Goal: Task Accomplishment & Management: Complete application form

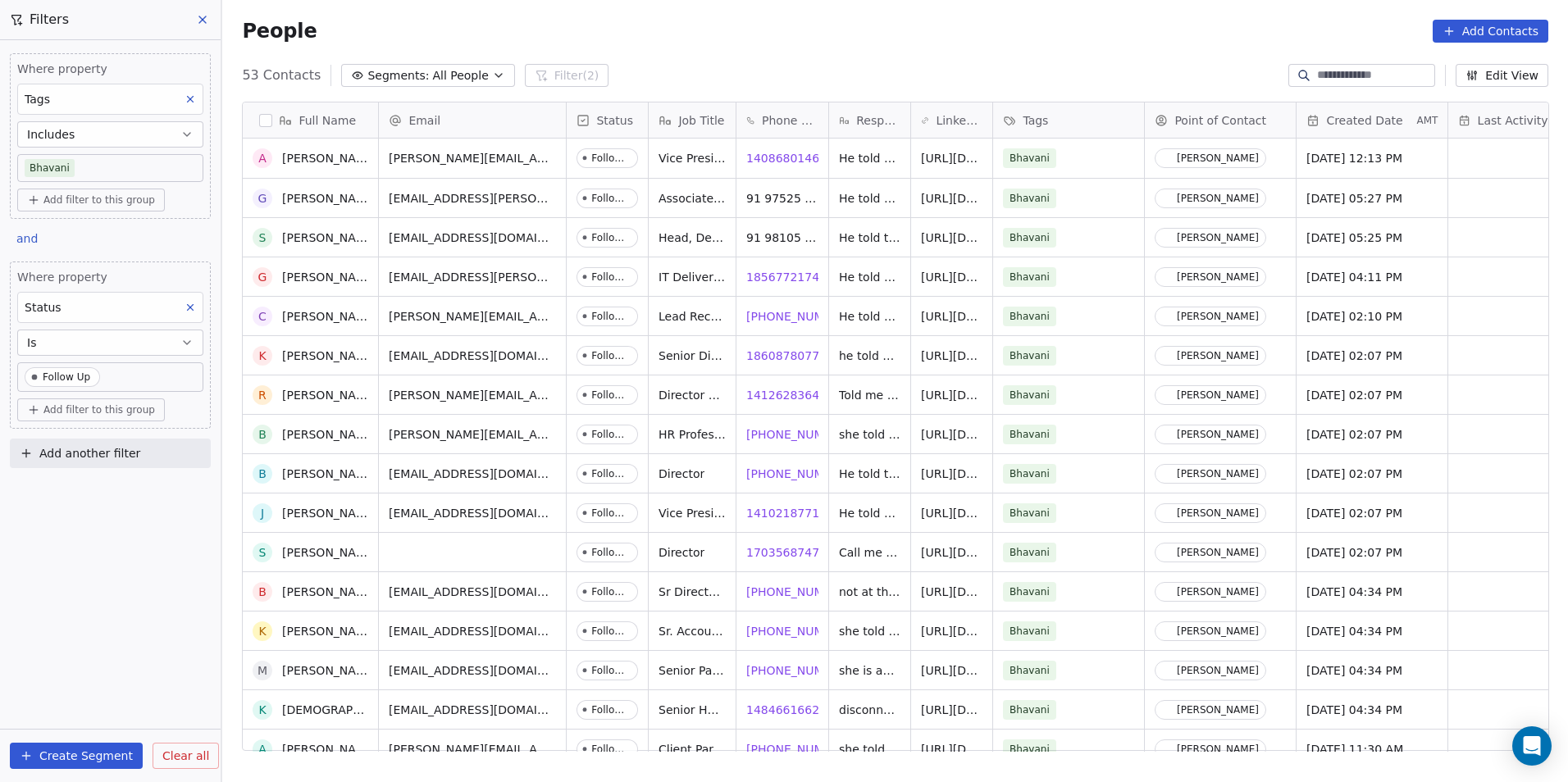
scroll to position [164, 0]
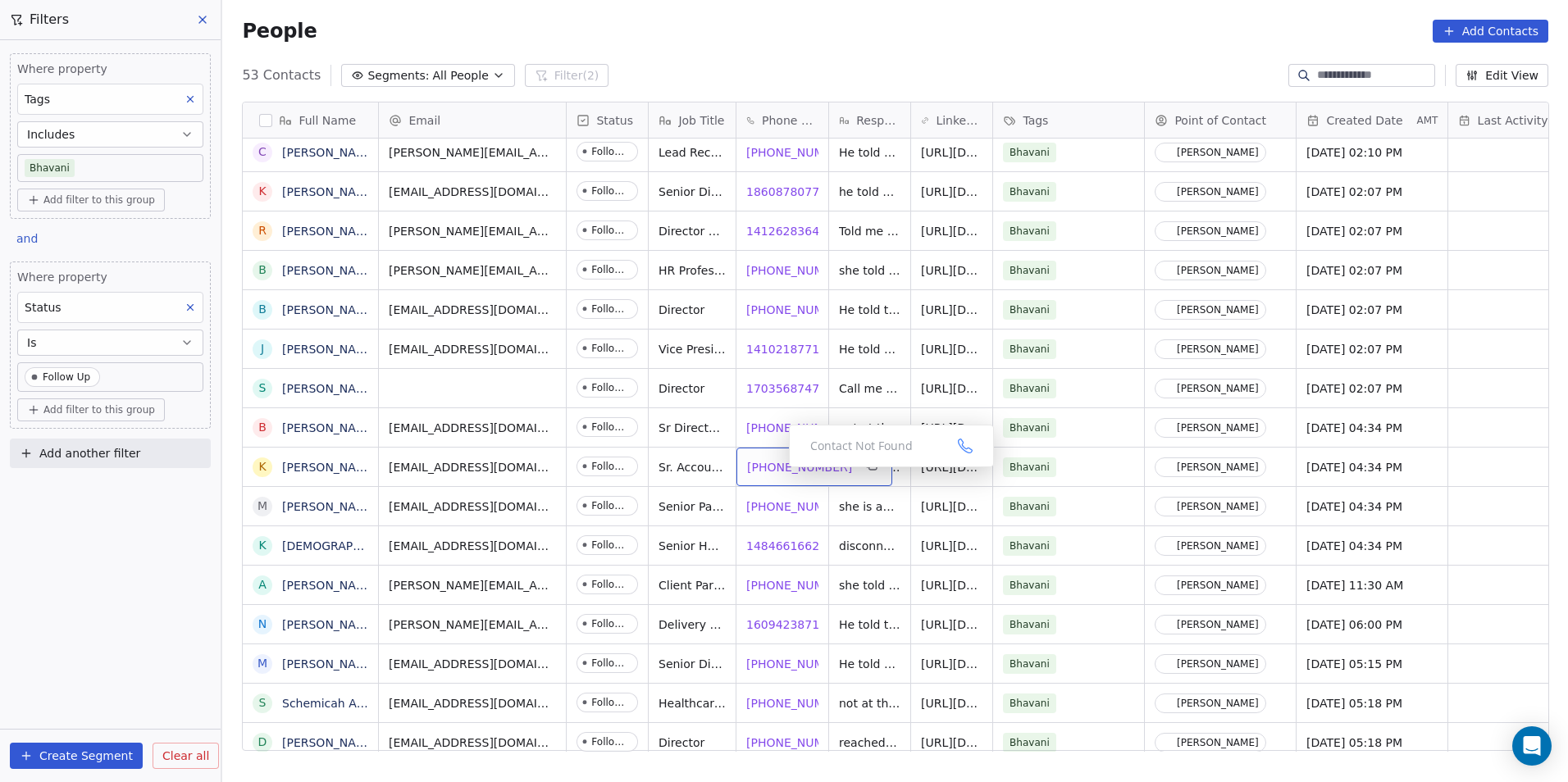
click at [776, 472] on span "[PHONE_NUMBER]" at bounding box center [800, 467] width 105 height 16
click at [787, 462] on span "[PHONE_NUMBER]" at bounding box center [800, 467] width 105 height 16
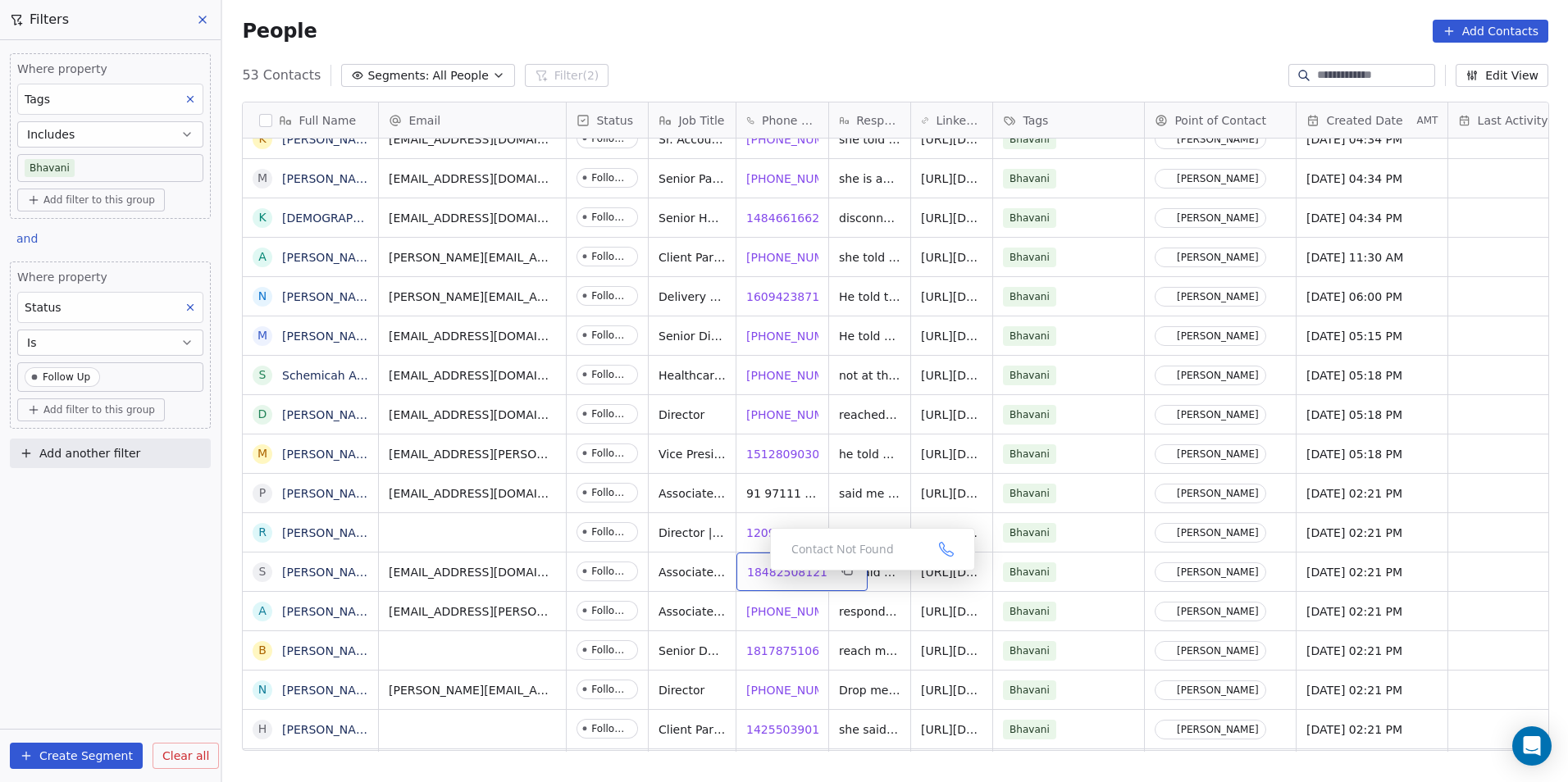
click at [760, 576] on span "18482508121" at bounding box center [787, 572] width 81 height 16
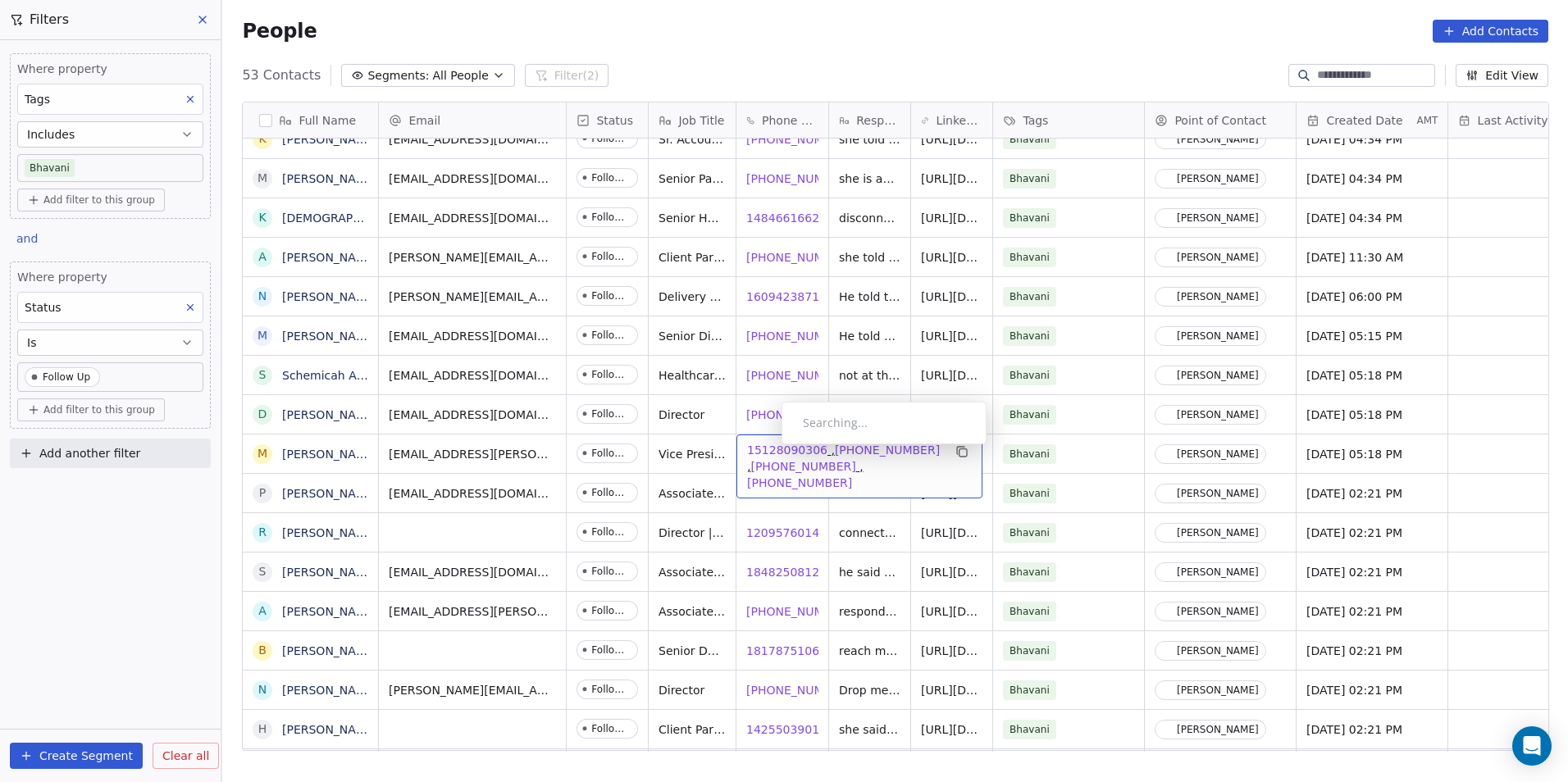
click at [768, 449] on span "15128090306" at bounding box center [787, 450] width 81 height 16
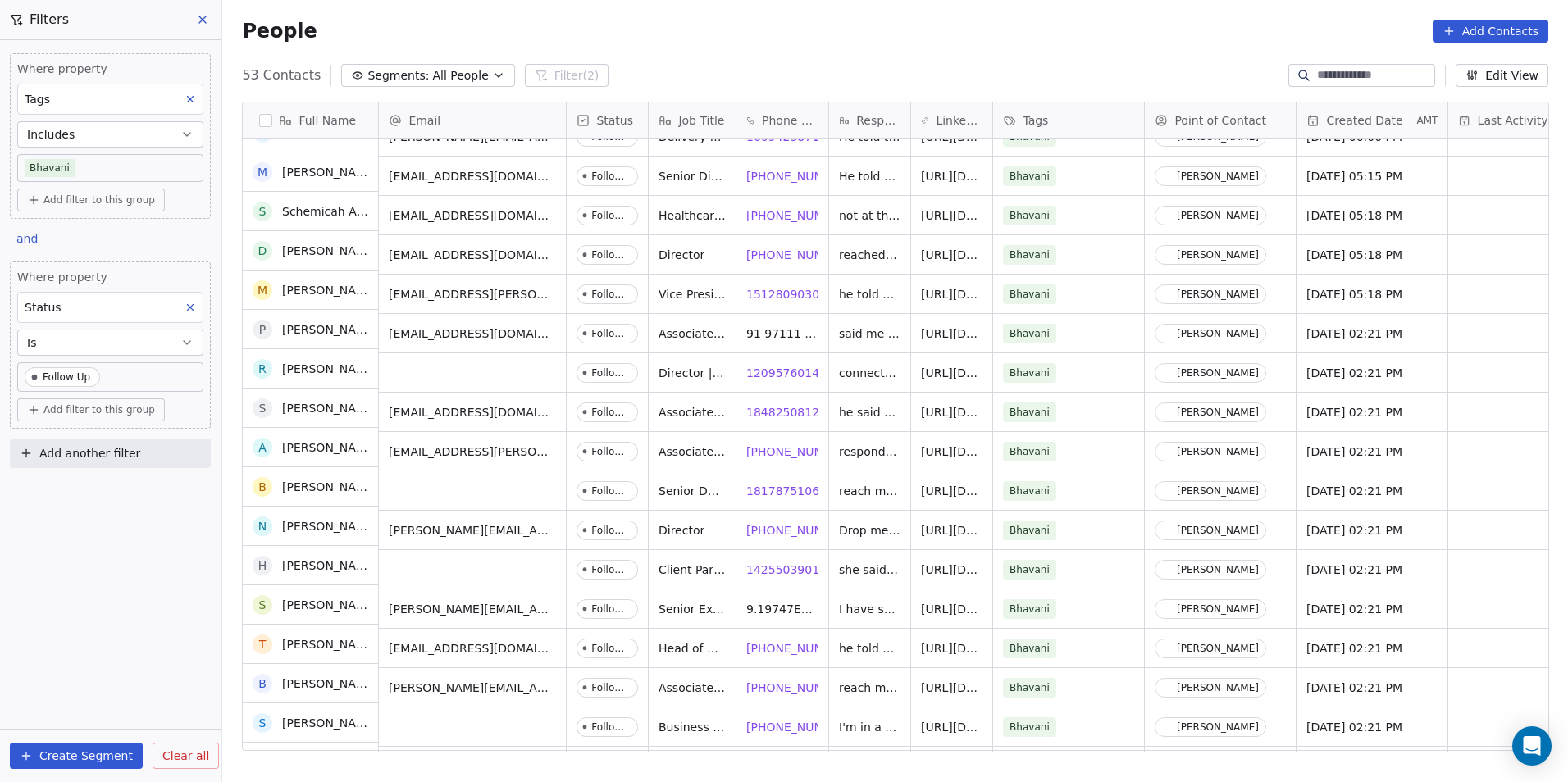
scroll to position [656, 0]
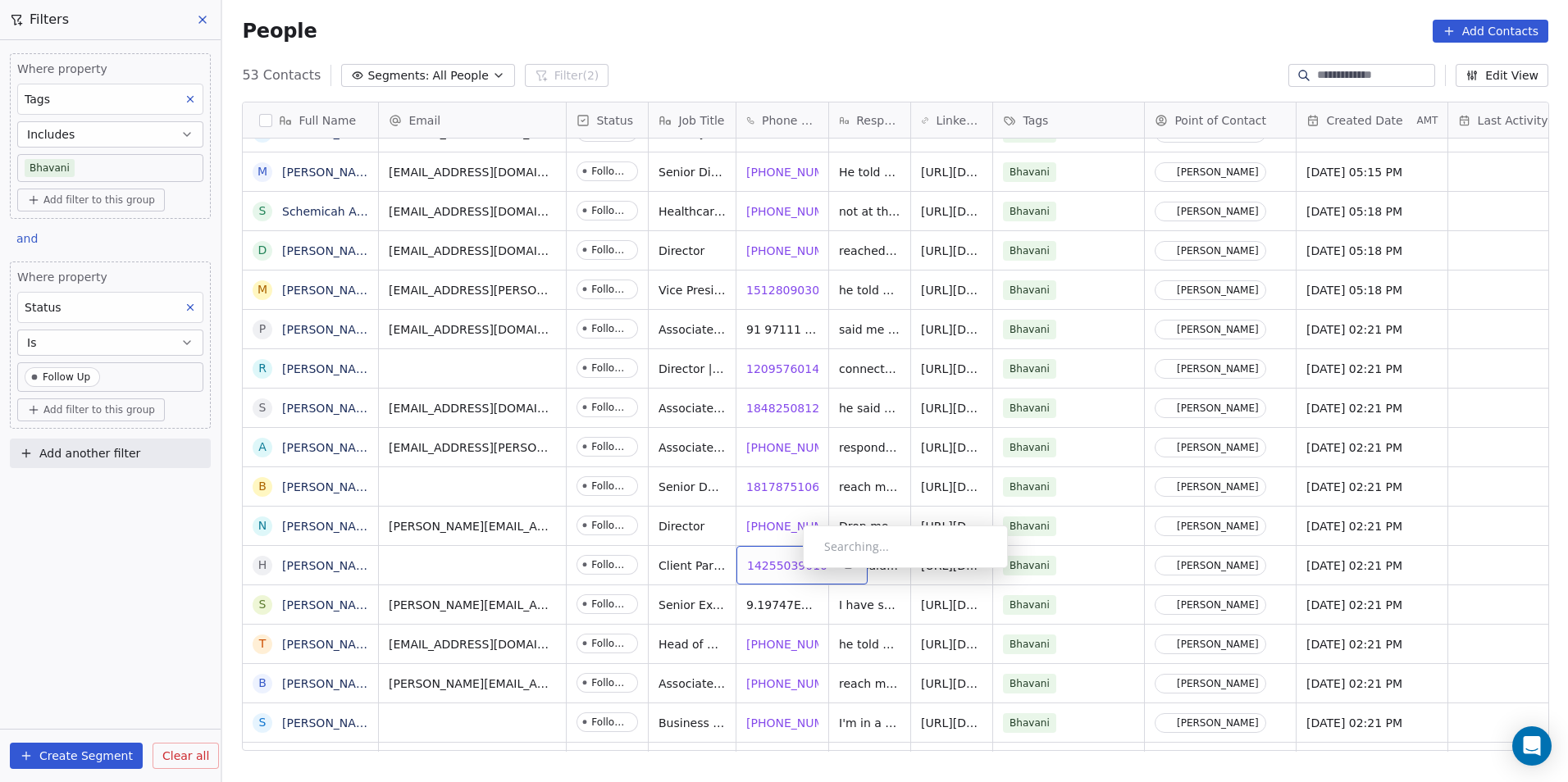
click at [790, 572] on span "14255039010" at bounding box center [787, 565] width 81 height 16
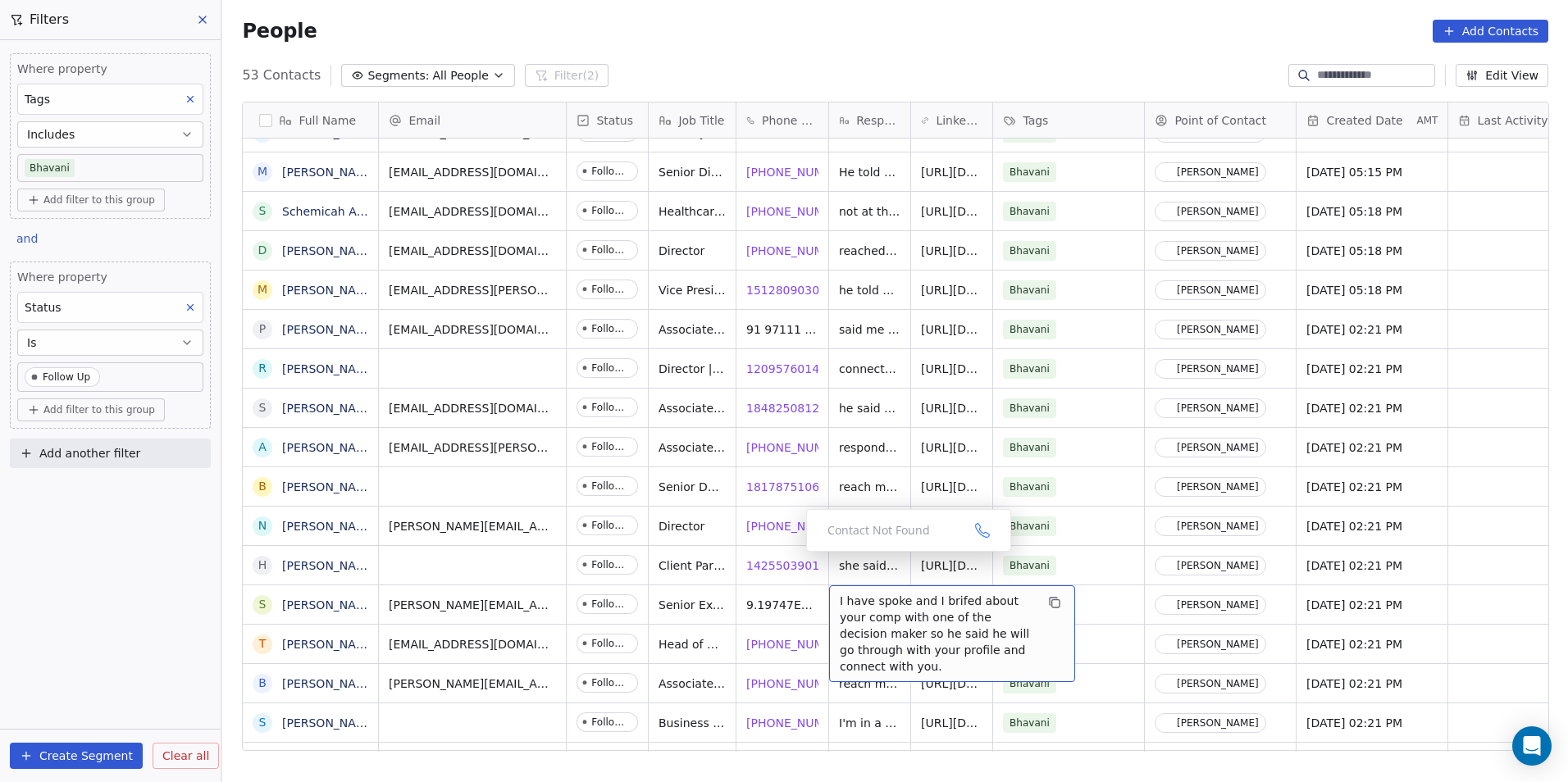
click at [870, 606] on span "I have spoke and I brifed about your comp with one of the decision maker so he …" at bounding box center [937, 634] width 195 height 82
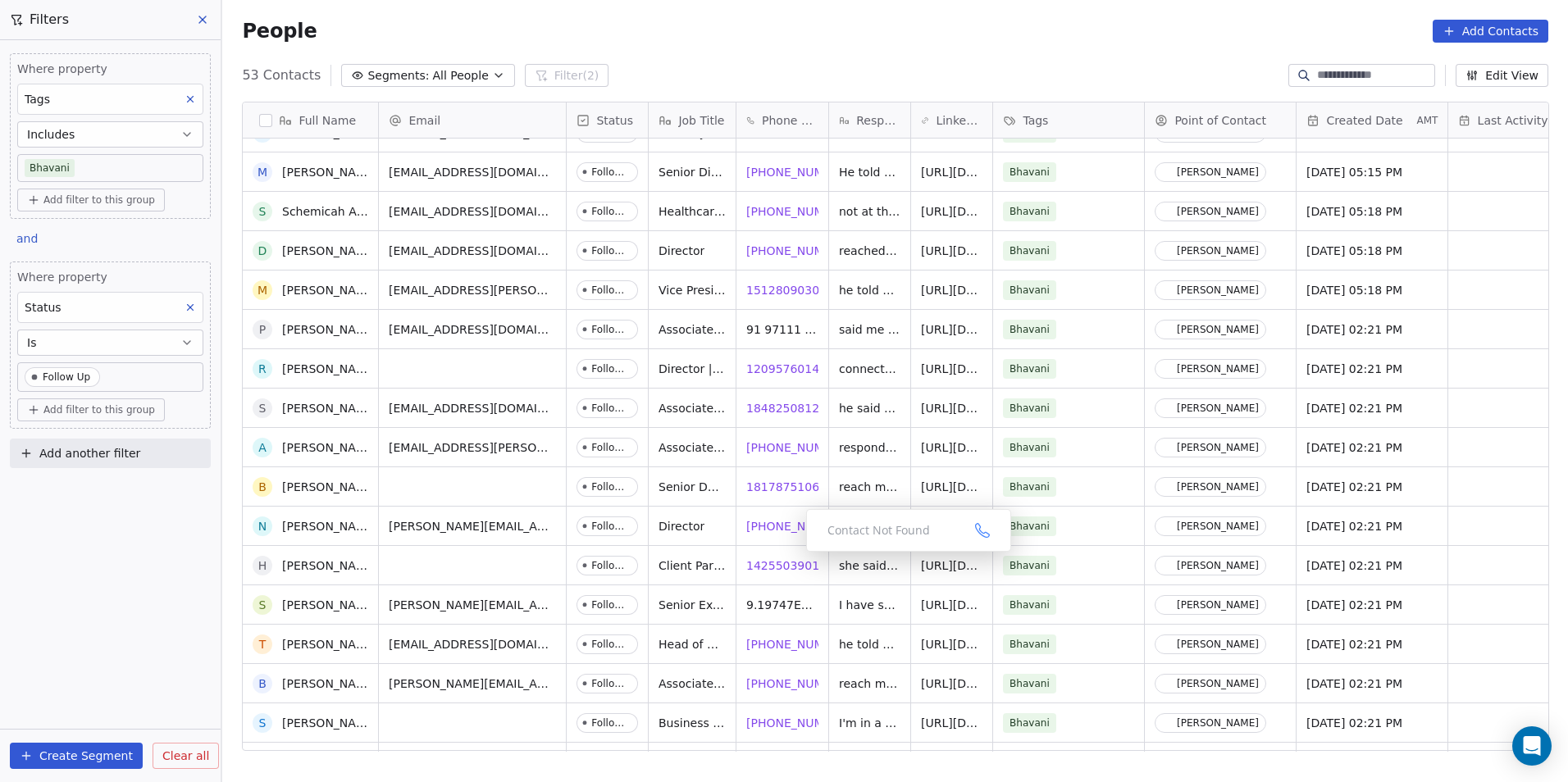
scroll to position [738, 0]
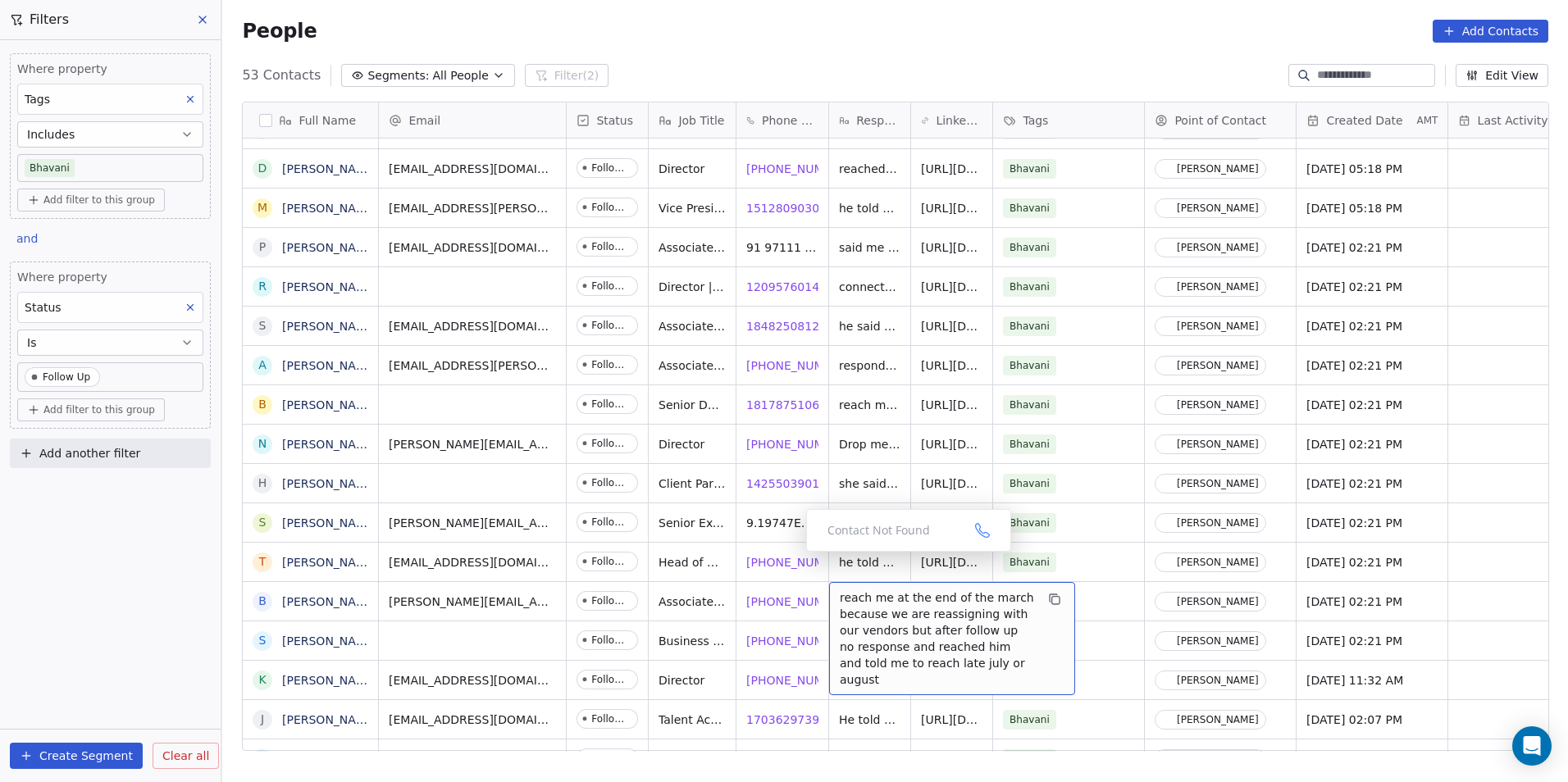
click at [855, 609] on span "reach me at the end of the march because we are reassigning with our vendors bu…" at bounding box center [937, 638] width 195 height 98
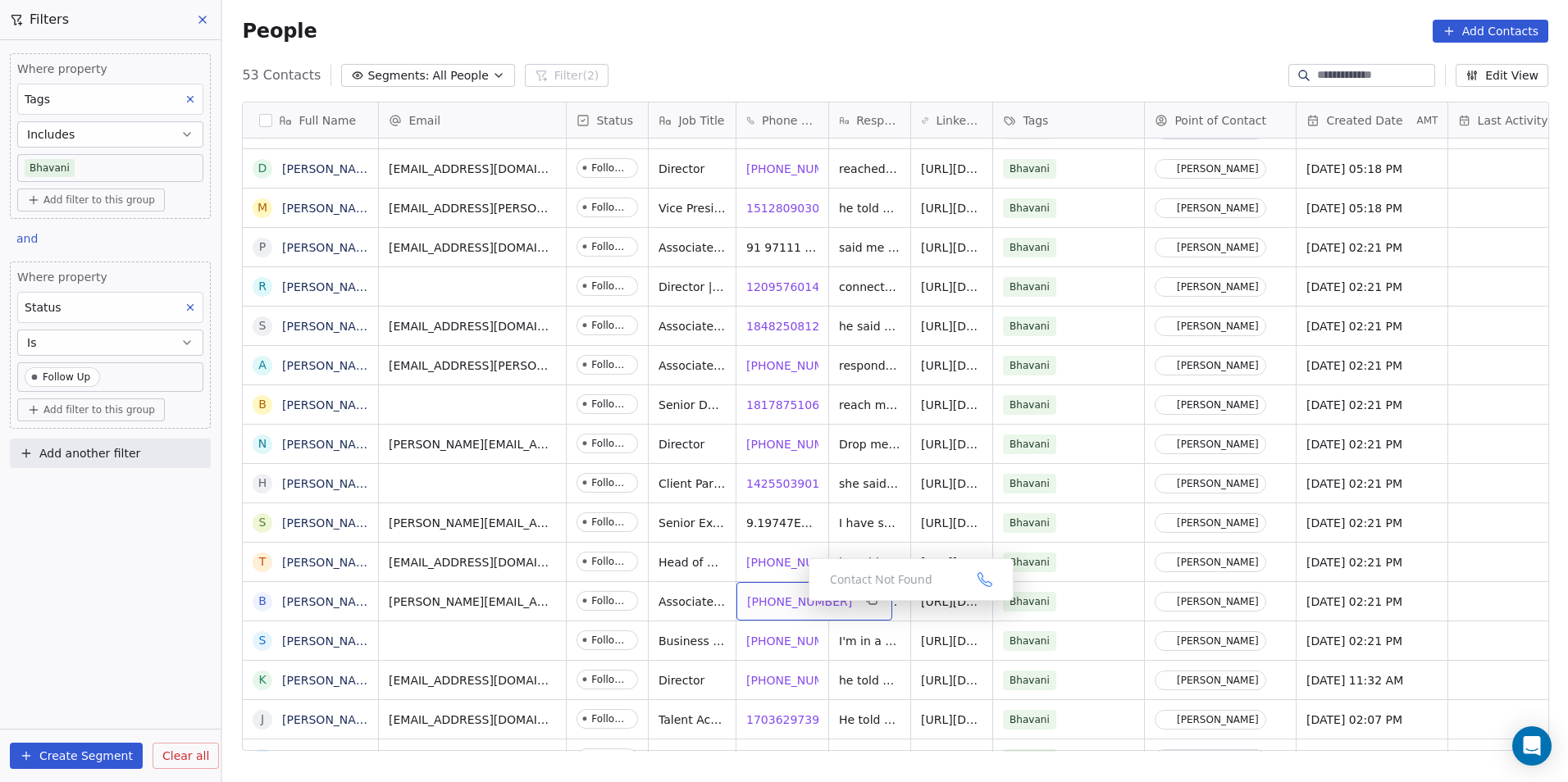
click at [781, 603] on span "[PHONE_NUMBER]" at bounding box center [800, 602] width 105 height 16
click at [875, 634] on span "I'm in a meeting" at bounding box center [886, 641] width 94 height 16
click at [630, 654] on div "Follow Up" at bounding box center [630, 641] width 127 height 38
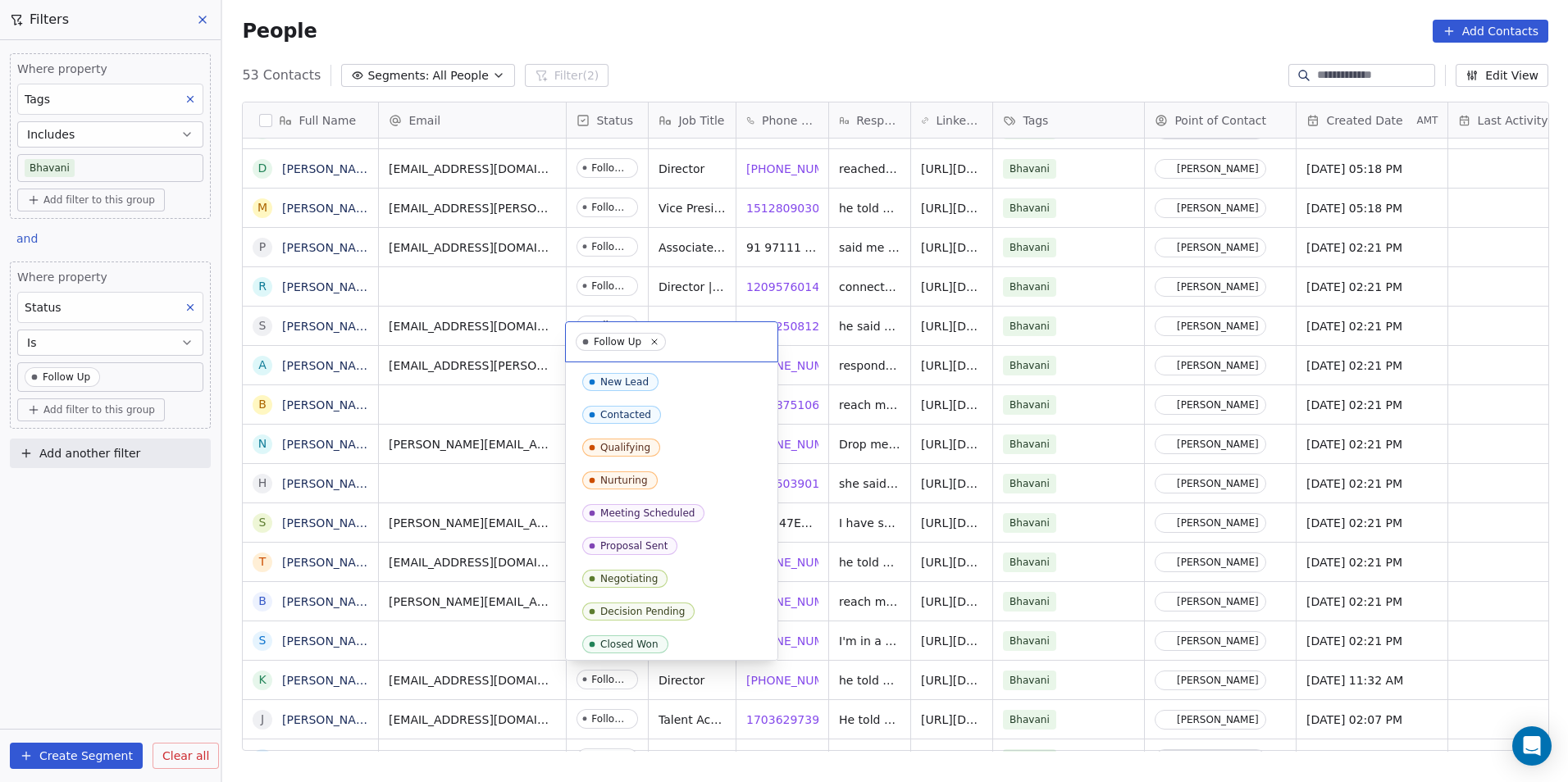
scroll to position [168, 0]
click at [654, 604] on div "Not Interested" at bounding box center [636, 607] width 71 height 11
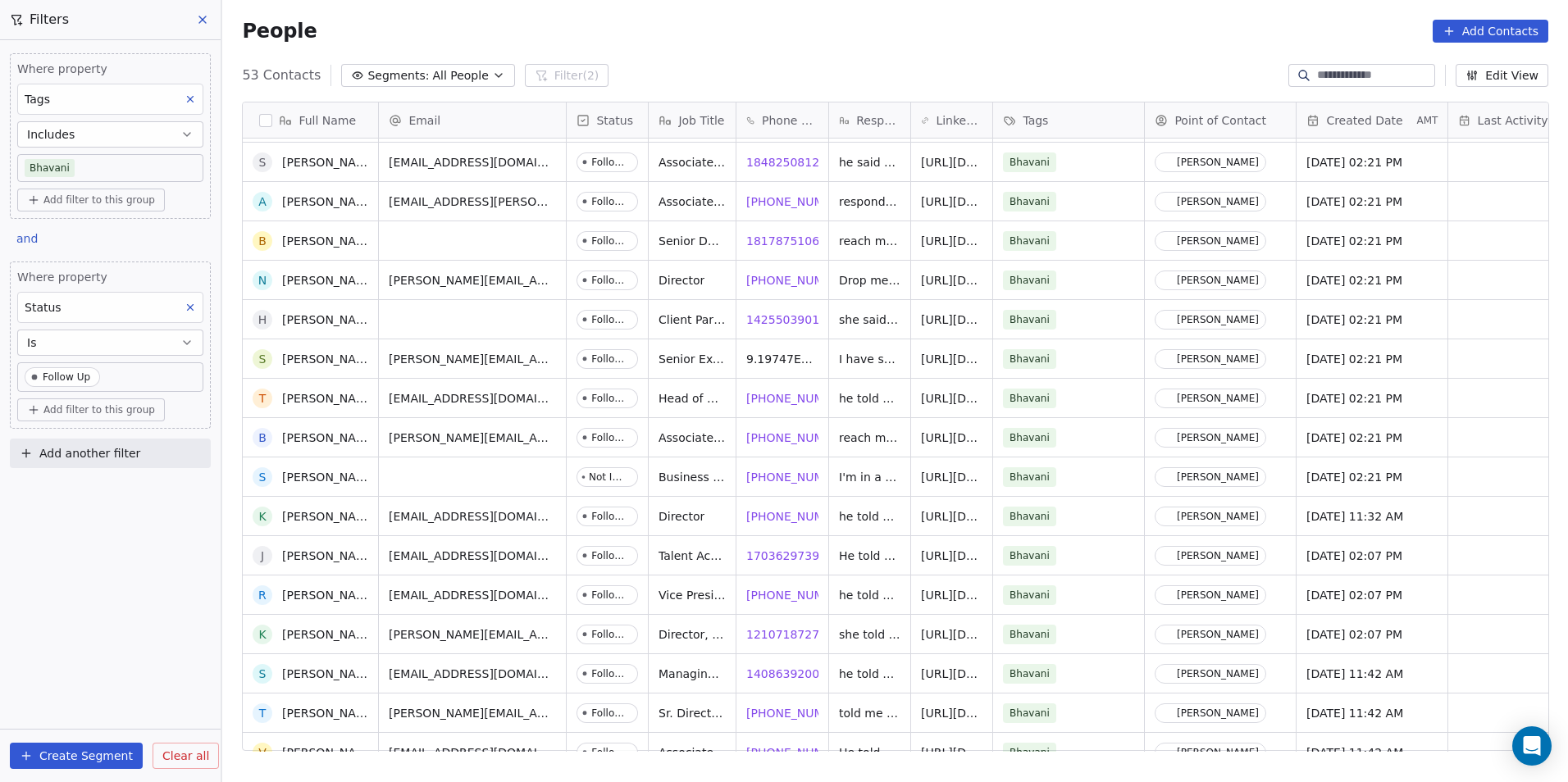
scroll to position [1065, 0]
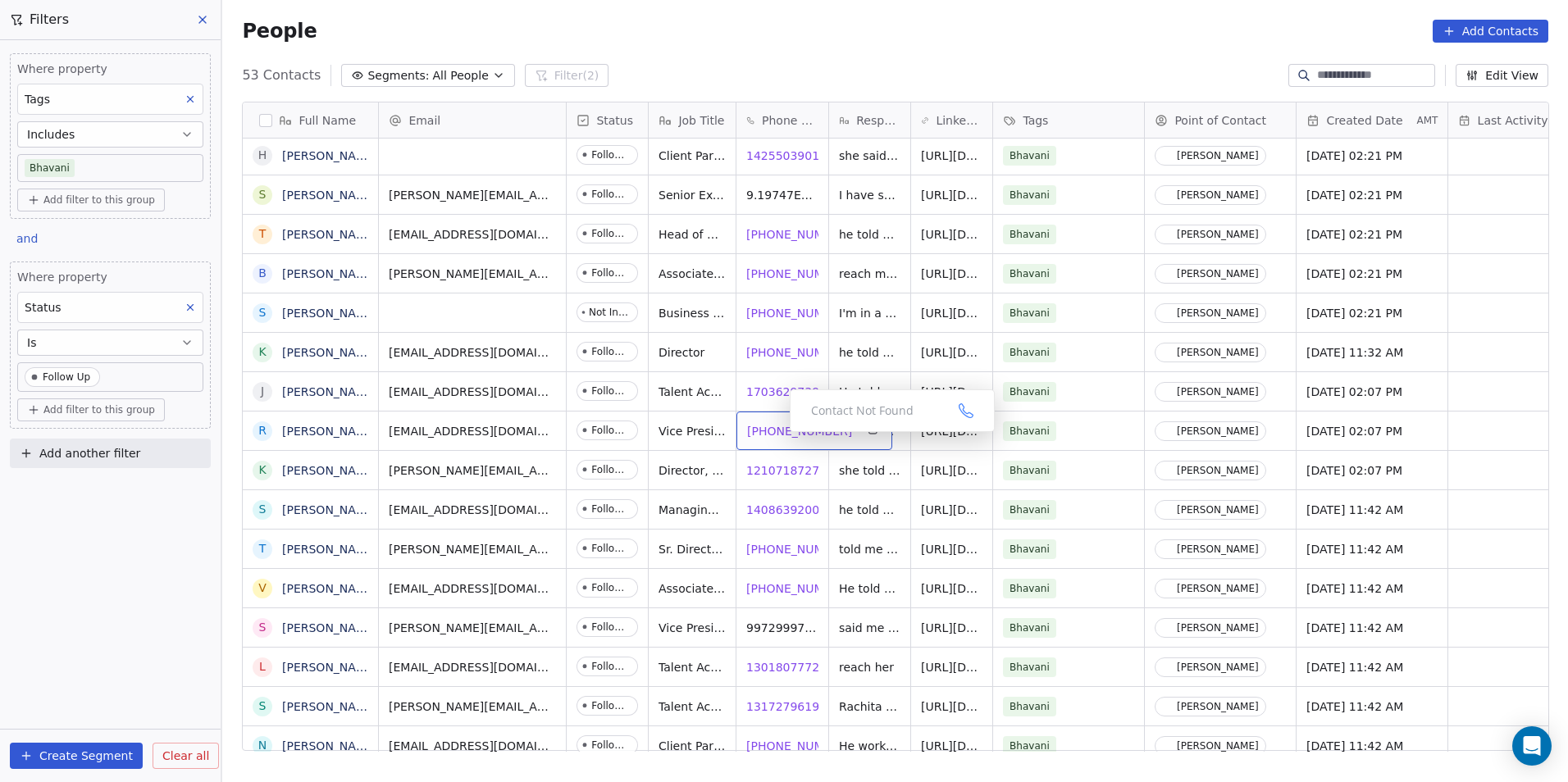
click at [776, 436] on span "[PHONE_NUMBER]" at bounding box center [800, 431] width 105 height 16
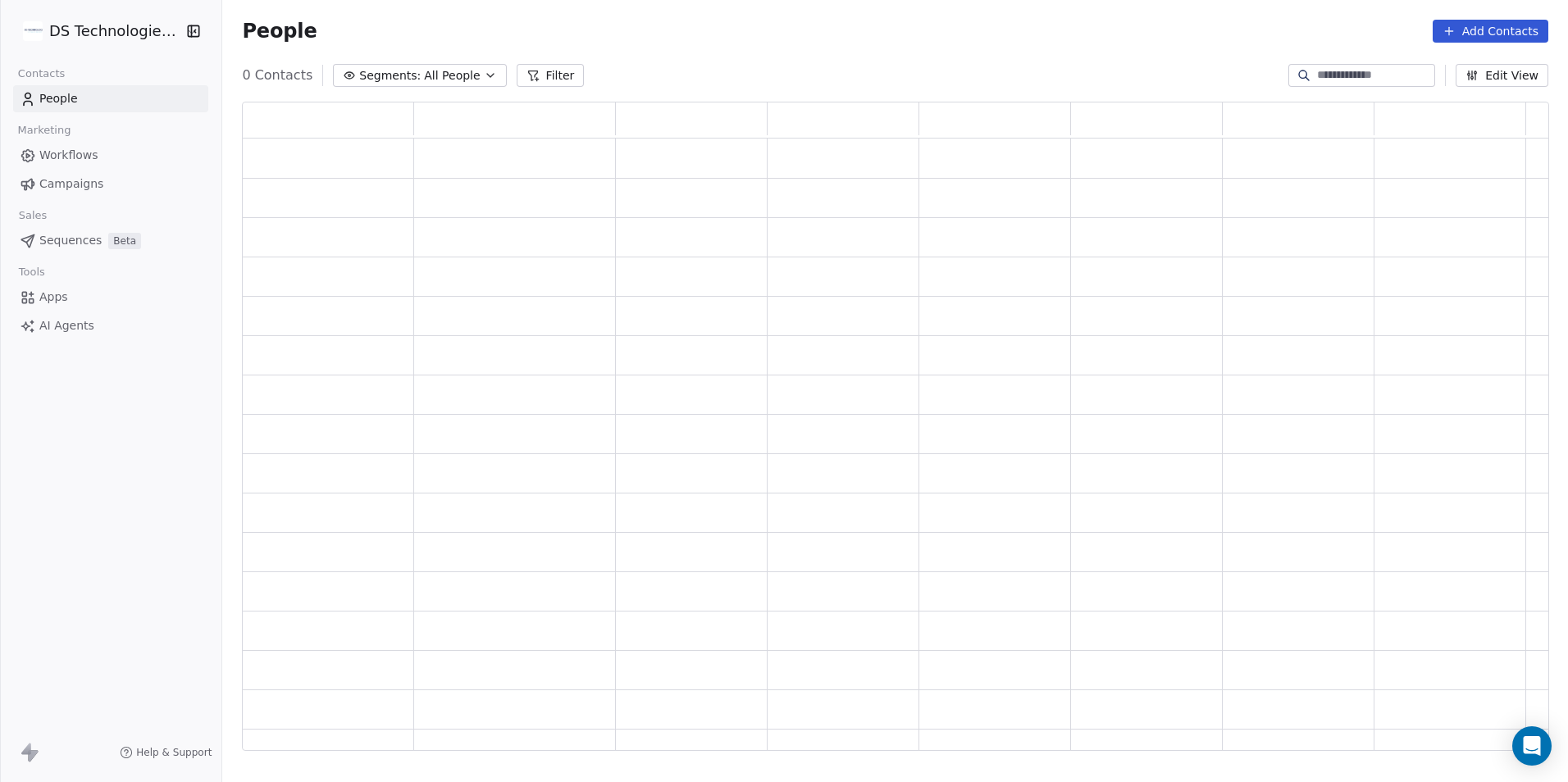
scroll to position [636, 1295]
click at [1354, 72] on input at bounding box center [1375, 75] width 114 height 16
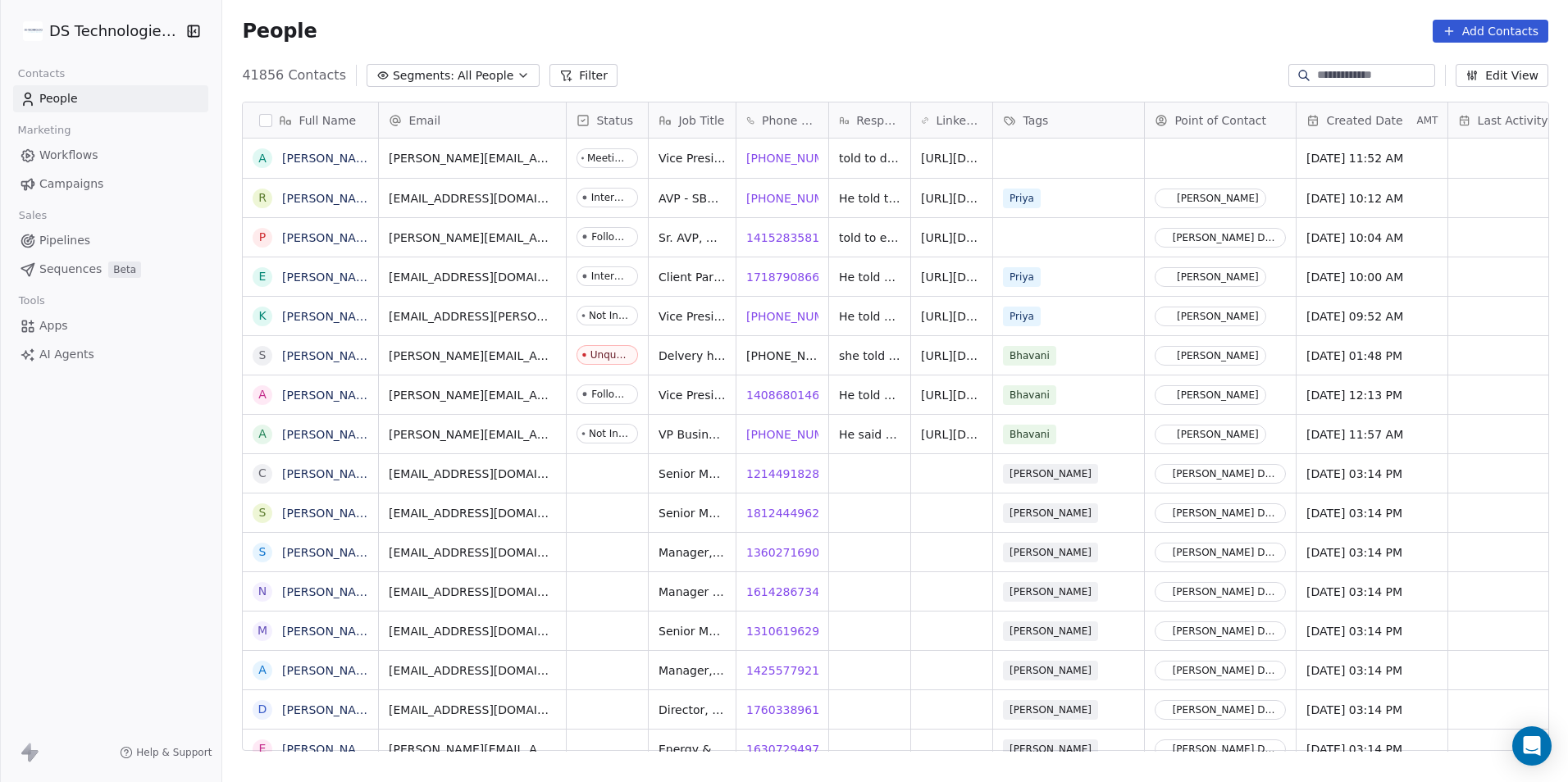
scroll to position [675, 1335]
click at [1496, 25] on button "Add Contacts" at bounding box center [1490, 31] width 115 height 23
click at [1480, 71] on span "Create new contact" at bounding box center [1499, 67] width 113 height 17
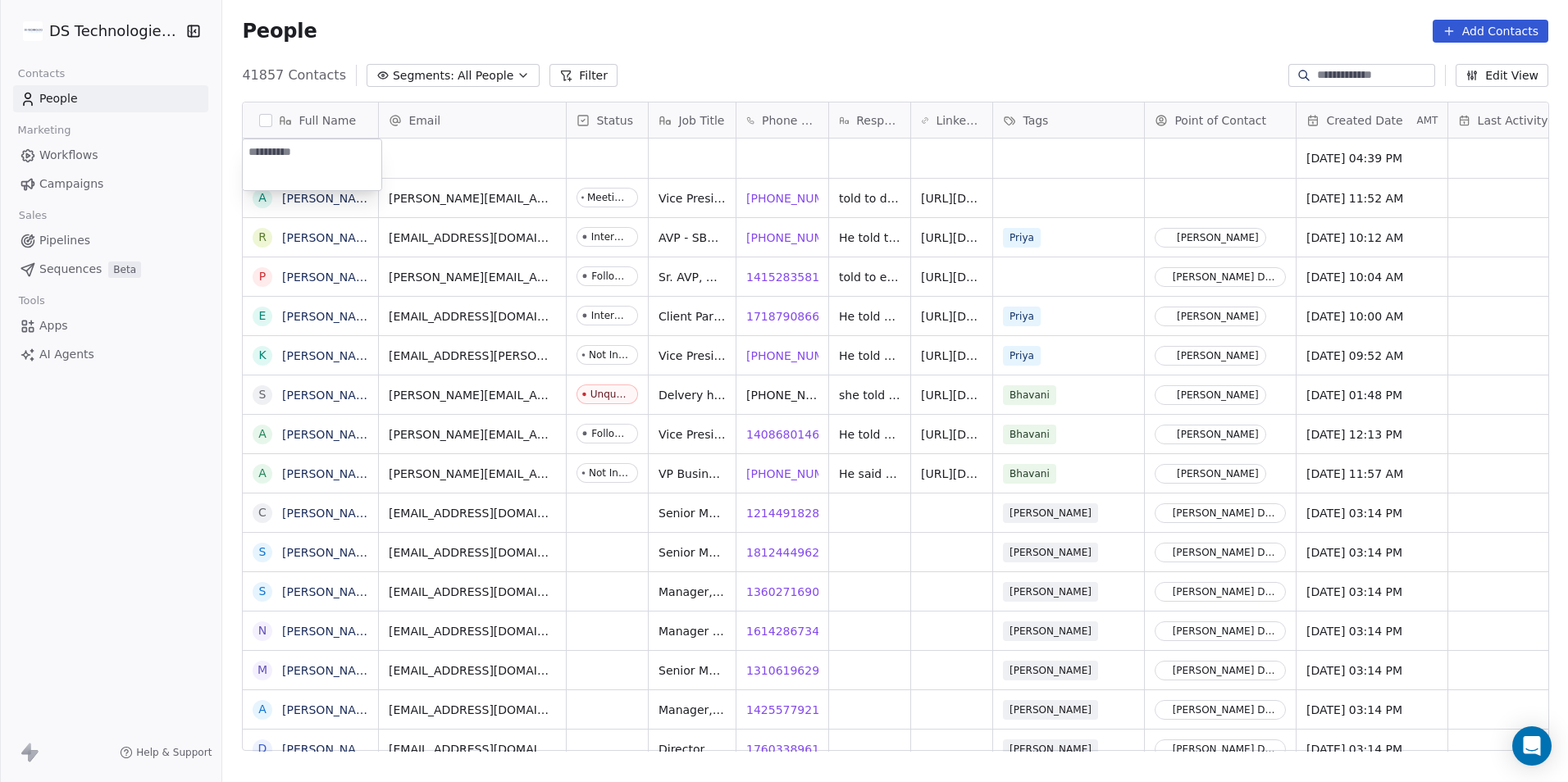
click at [1472, 30] on html "DS Technologies Inc Contacts People Marketing Workflows Campaigns Sales Pipelin…" at bounding box center [784, 391] width 1568 height 782
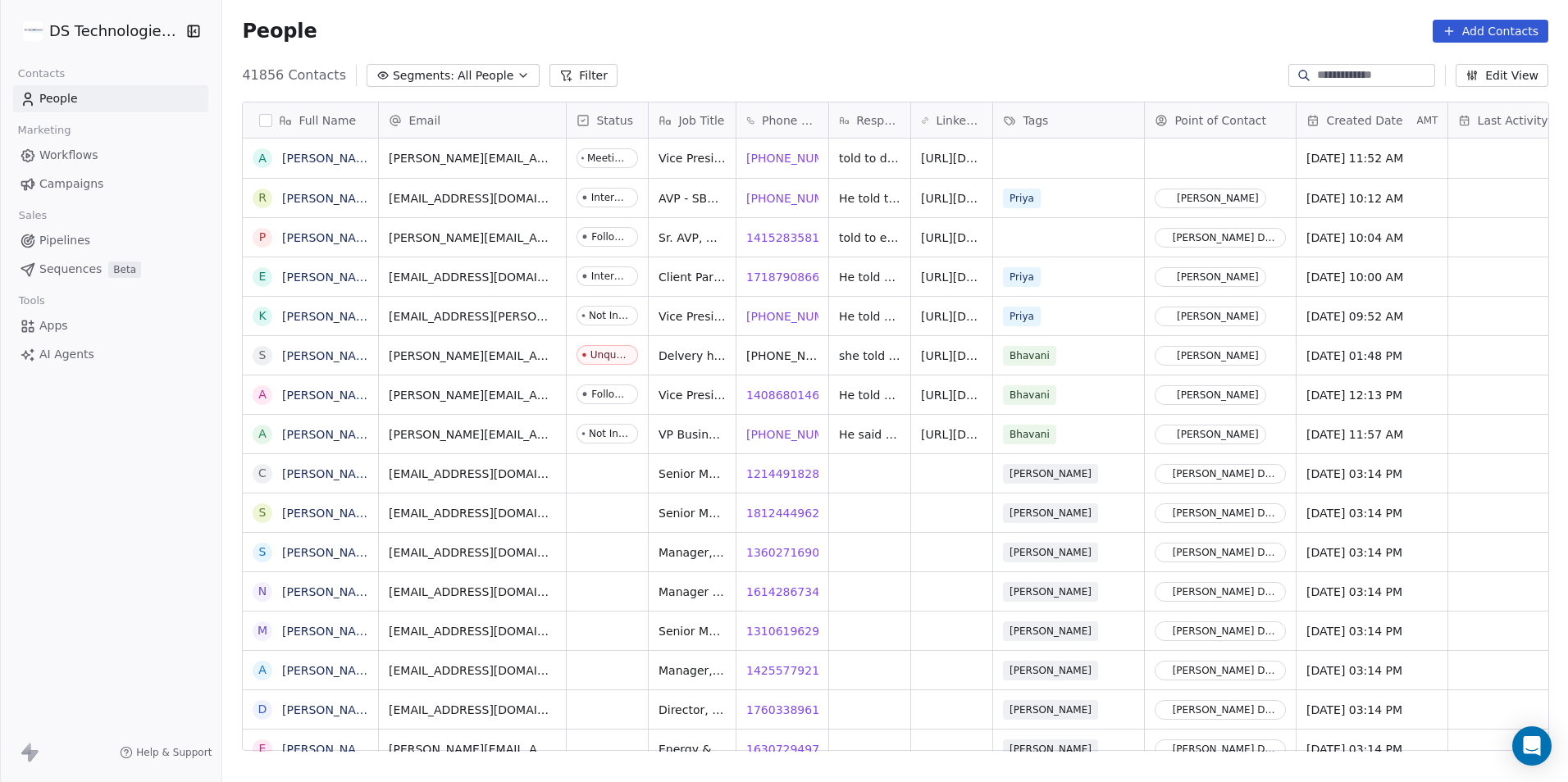
click at [1469, 28] on button "Add Contacts" at bounding box center [1490, 31] width 115 height 23
click at [1450, 76] on div "Create new contact" at bounding box center [1488, 66] width 152 height 26
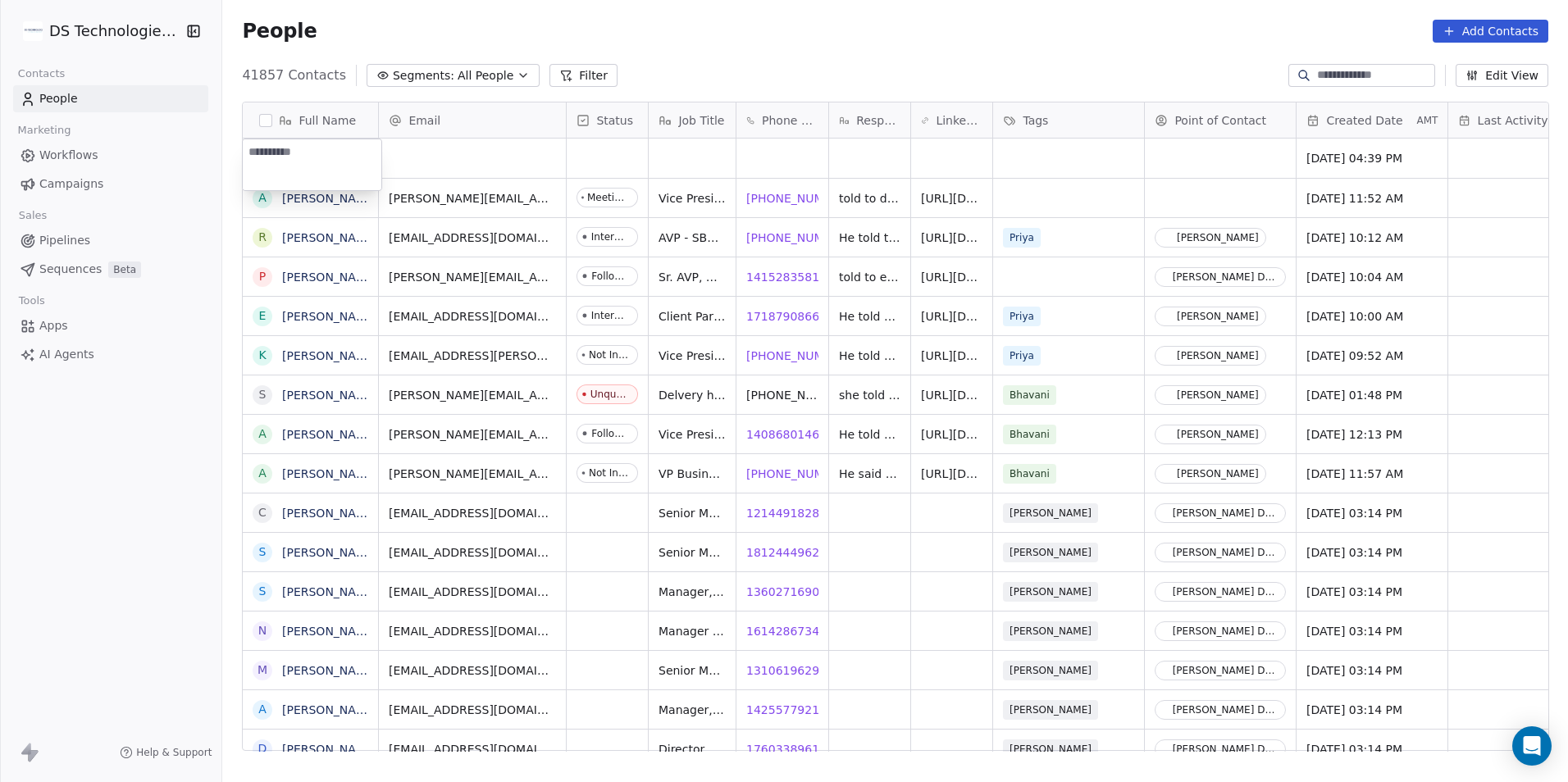
type textarea "**********"
click at [491, 162] on html "DS Technologies Inc Contacts People Marketing Workflows Campaigns Sales Pipelin…" at bounding box center [784, 391] width 1568 height 782
click at [505, 160] on div "grid" at bounding box center [473, 158] width 187 height 39
type input "**********"
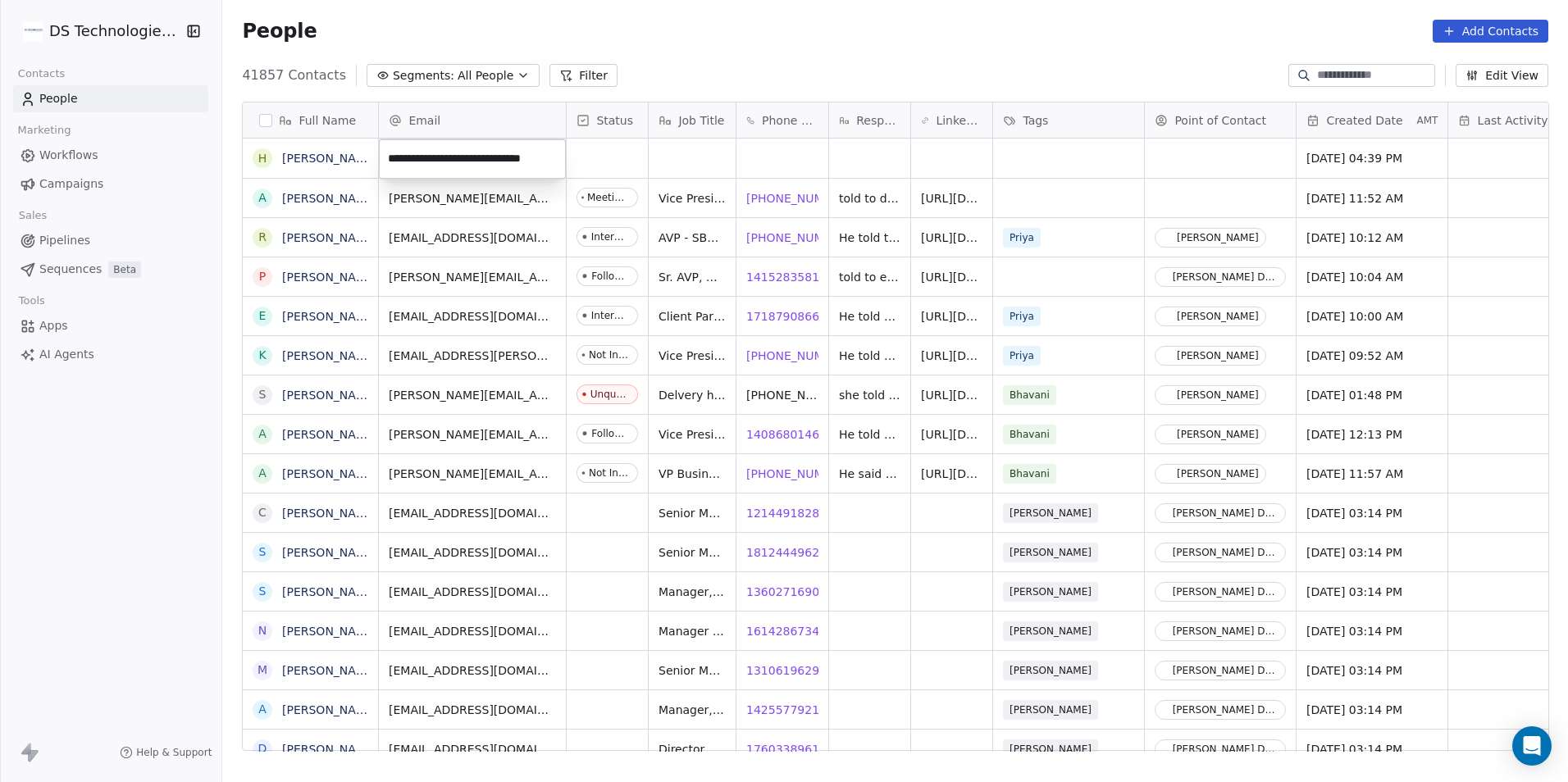
drag, startPoint x: 621, startPoint y: 160, endPoint x: 673, endPoint y: 168, distance: 52.6
click at [621, 160] on html "DS Technologies Inc Contacts People Marketing Workflows Campaigns Sales Pipelin…" at bounding box center [784, 391] width 1568 height 782
click at [747, 162] on div "grid" at bounding box center [782, 158] width 92 height 39
type input "**********"
click at [879, 160] on html "DS Technologies Inc Contacts People Marketing Workflows Campaigns Sales Pipelin…" at bounding box center [784, 391] width 1568 height 782
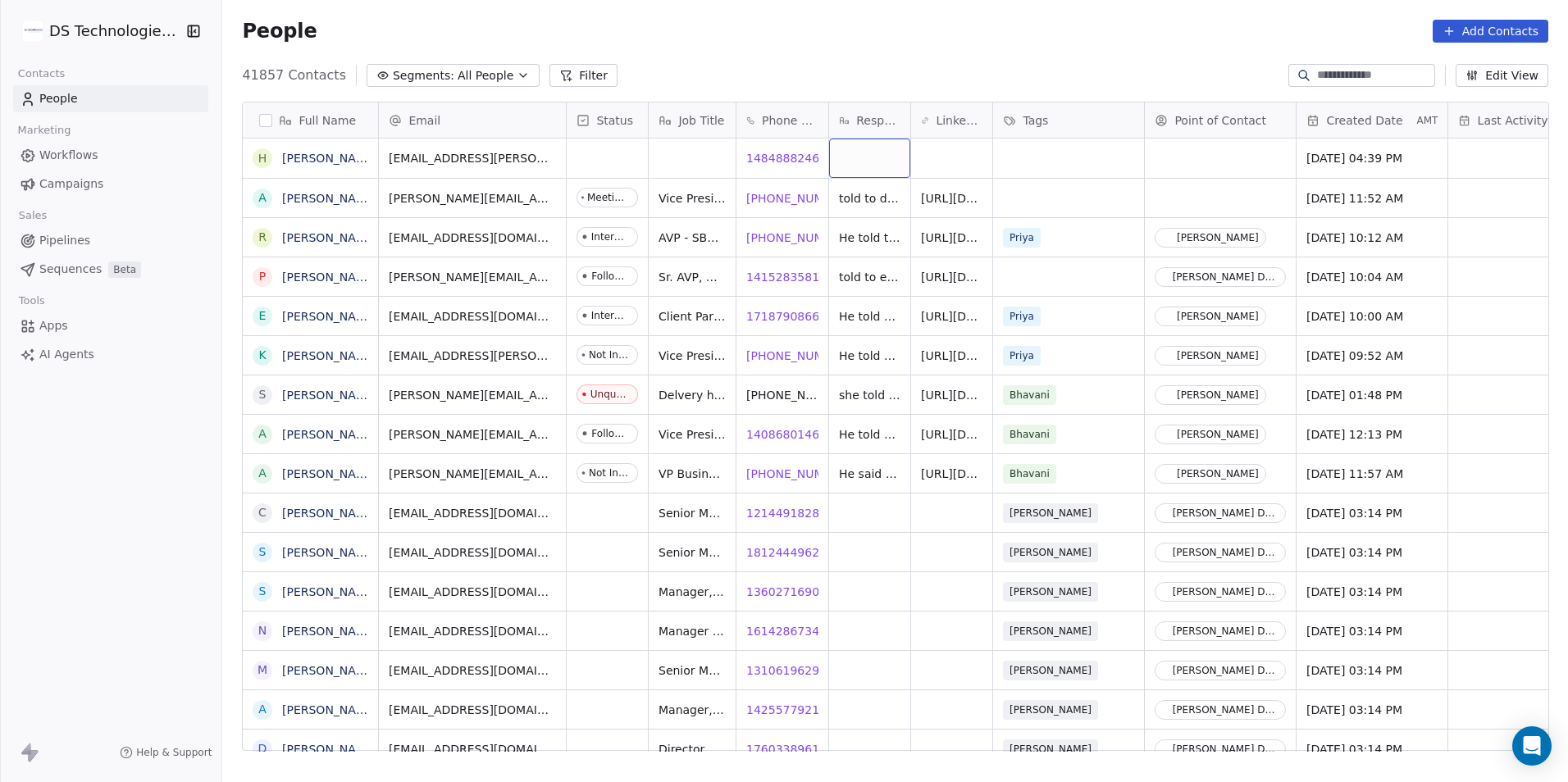
click at [879, 160] on div "grid" at bounding box center [870, 158] width 82 height 39
type textarea "**********"
click at [1056, 159] on html "DS Technologies Inc Contacts People Marketing Workflows Campaigns Sales Pipelin…" at bounding box center [784, 391] width 1568 height 782
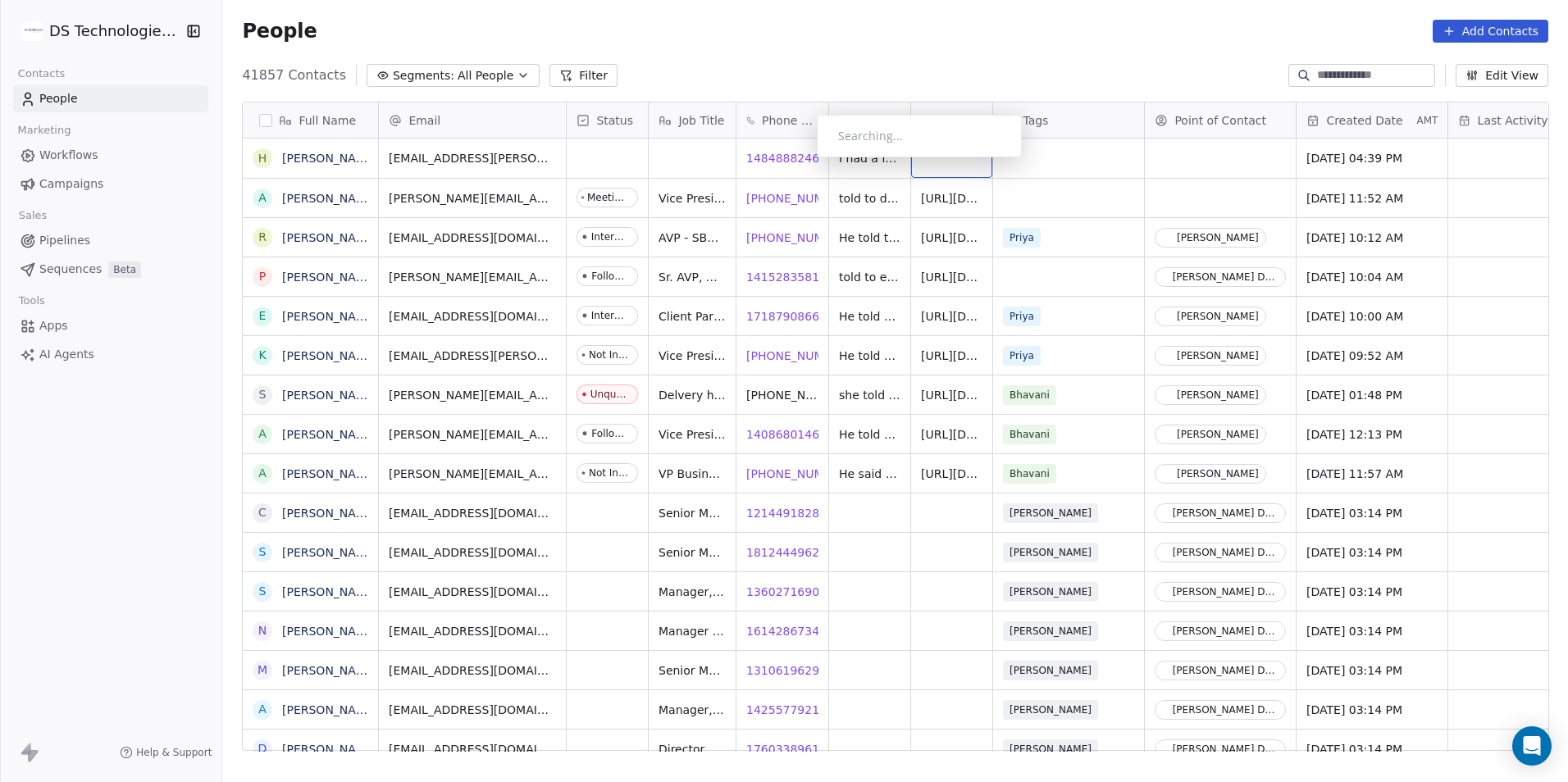
click at [964, 164] on div "grid" at bounding box center [952, 158] width 82 height 39
type input "**********"
click at [598, 172] on html "DS Technologies Inc Contacts People Marketing Workflows Campaigns Sales Pipelin…" at bounding box center [784, 391] width 1568 height 782
click at [599, 172] on div "grid" at bounding box center [607, 158] width 82 height 39
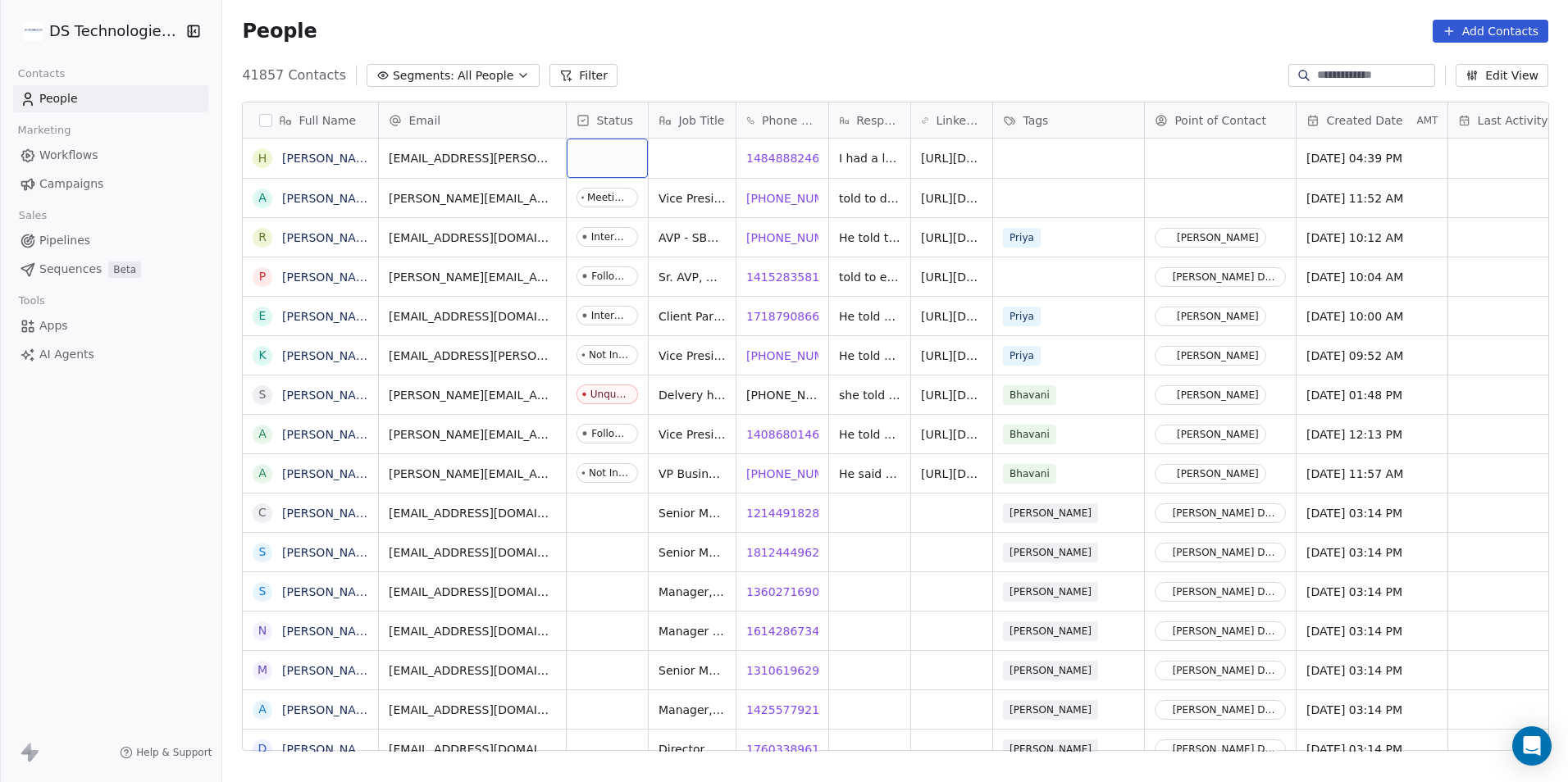
click at [599, 172] on div "grid" at bounding box center [607, 158] width 82 height 39
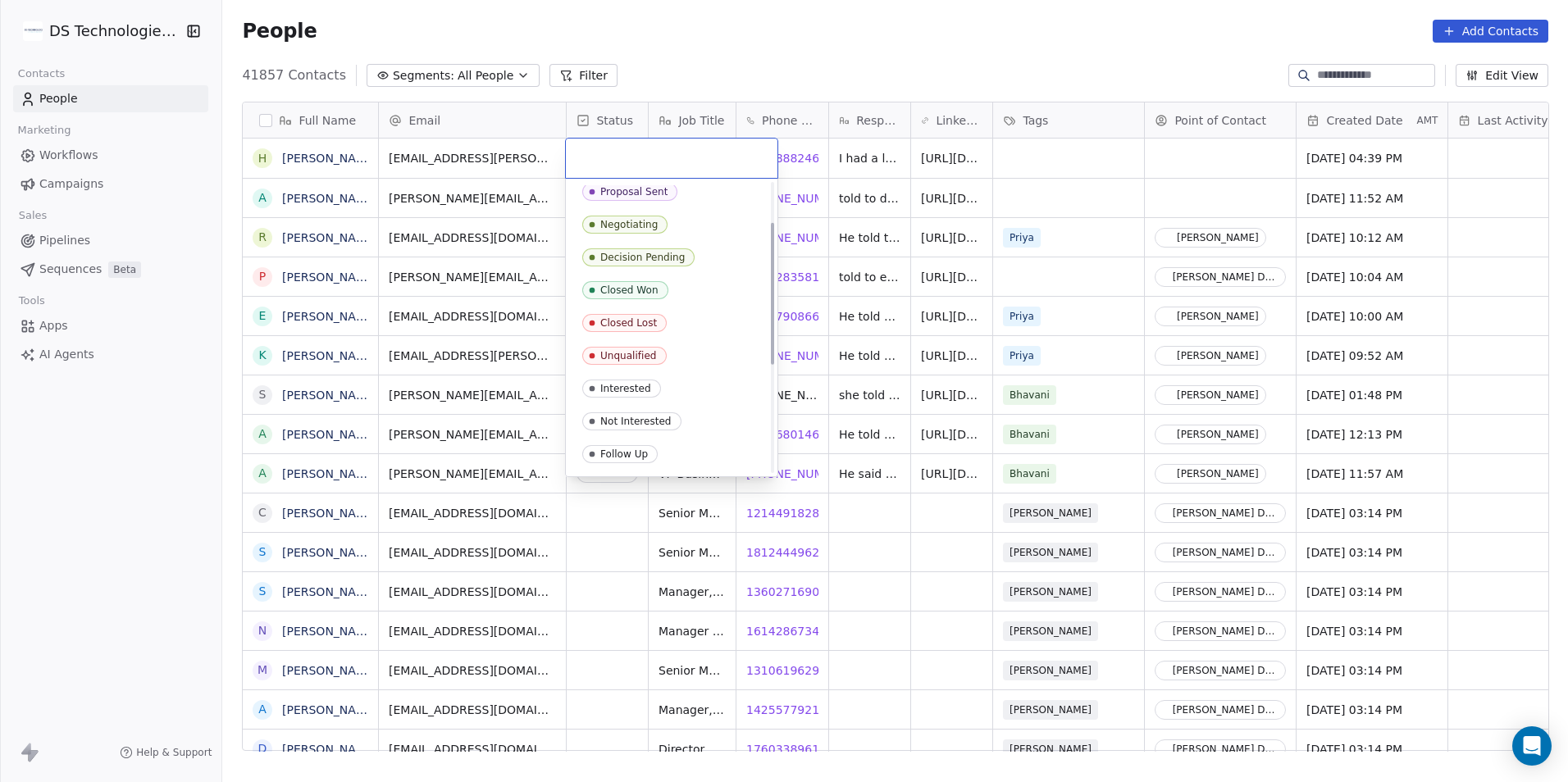
scroll to position [299, 0]
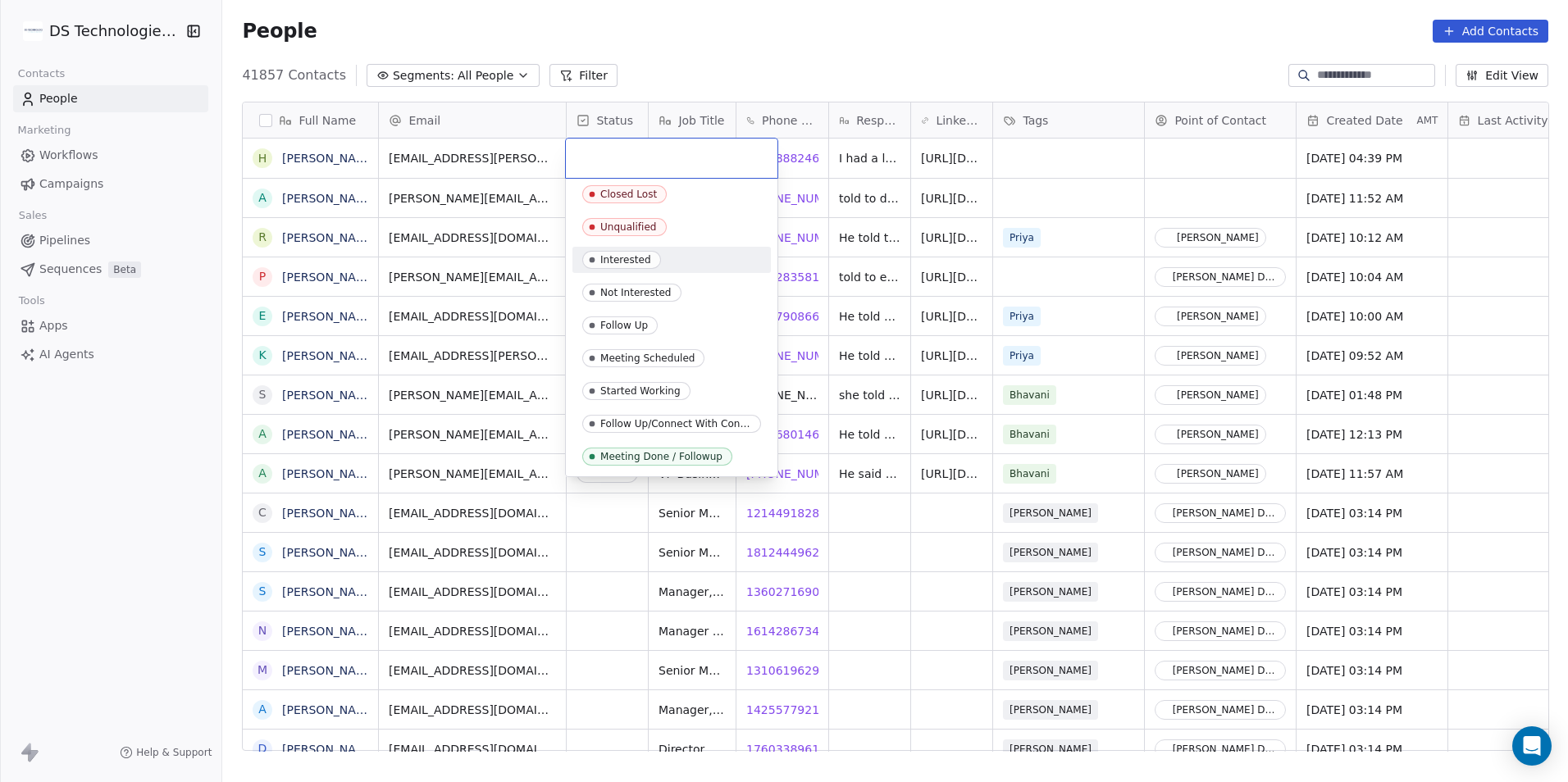
click at [653, 257] on span "Interested" at bounding box center [621, 259] width 79 height 18
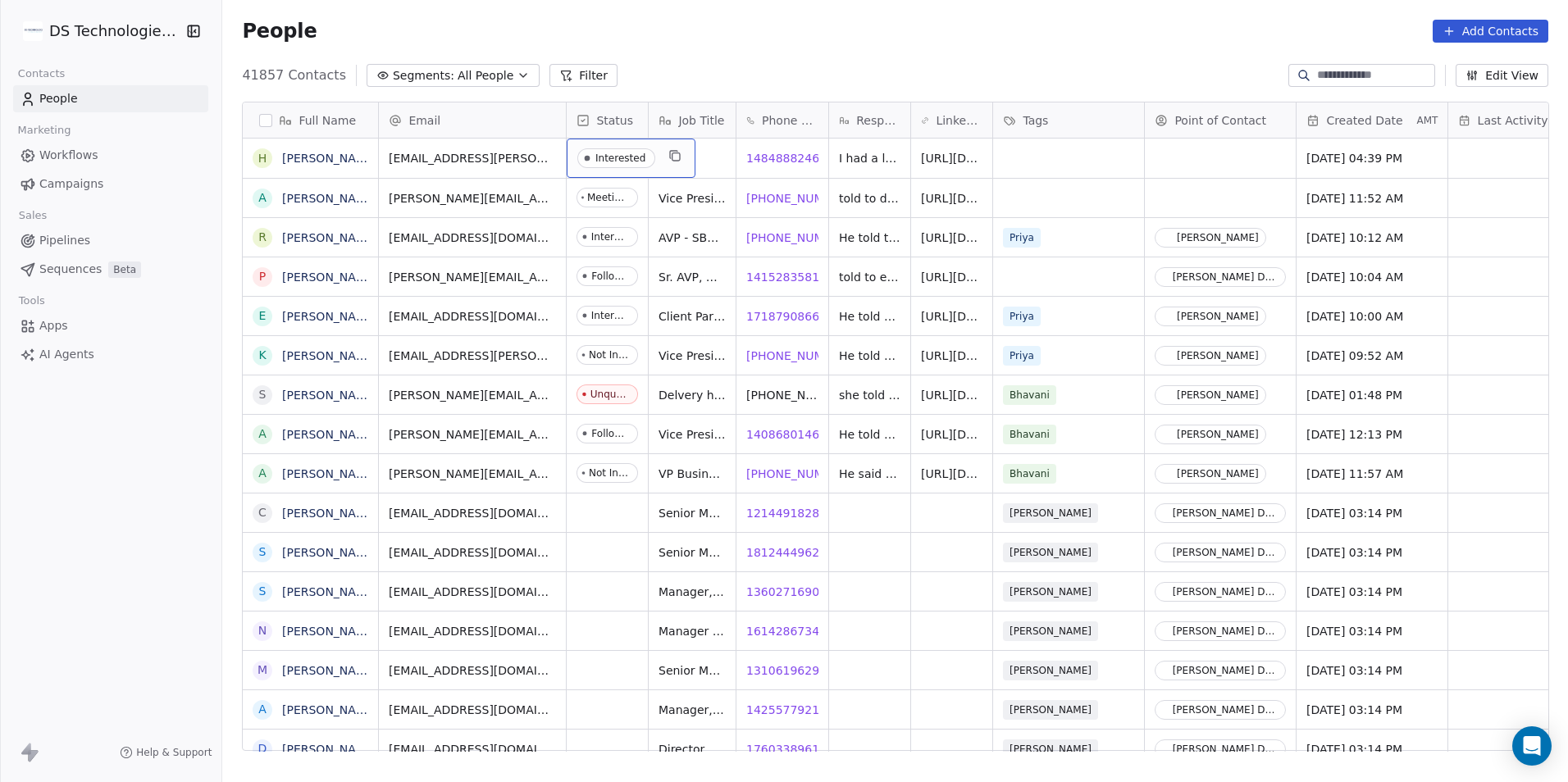
click at [612, 173] on div "Interested" at bounding box center [630, 158] width 128 height 39
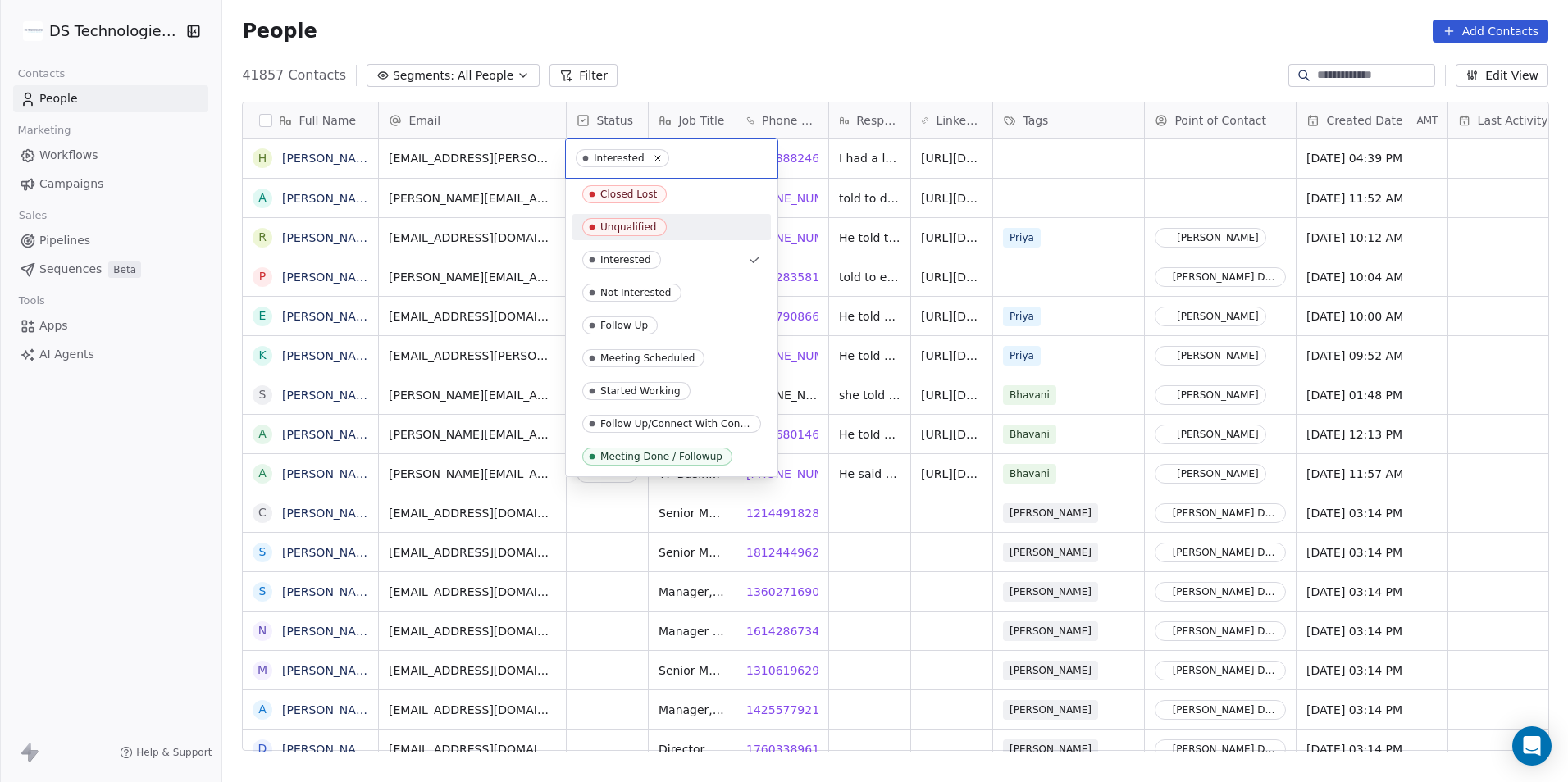
click at [546, 186] on html "DS Technologies Inc Contacts People Marketing Workflows Campaigns Sales Pipelin…" at bounding box center [784, 391] width 1568 height 782
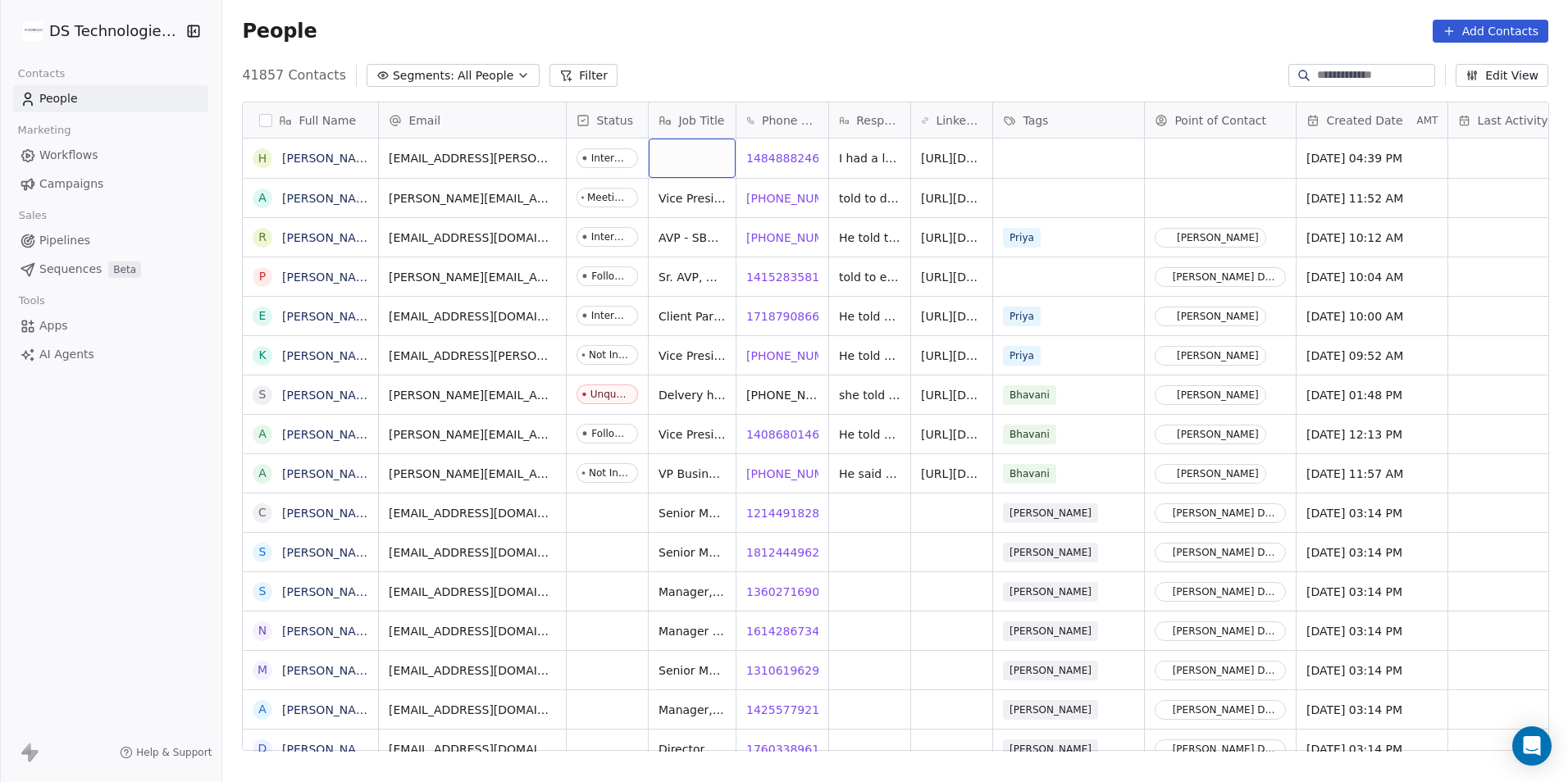
click at [659, 159] on div "grid" at bounding box center [692, 158] width 87 height 39
type textarea "*"
type textarea "**********"
click at [1052, 146] on html "DS Technologies Inc Contacts People Marketing Workflows Campaigns Sales Pipelin…" at bounding box center [784, 391] width 1568 height 782
click at [1052, 146] on div "grid" at bounding box center [1068, 158] width 151 height 39
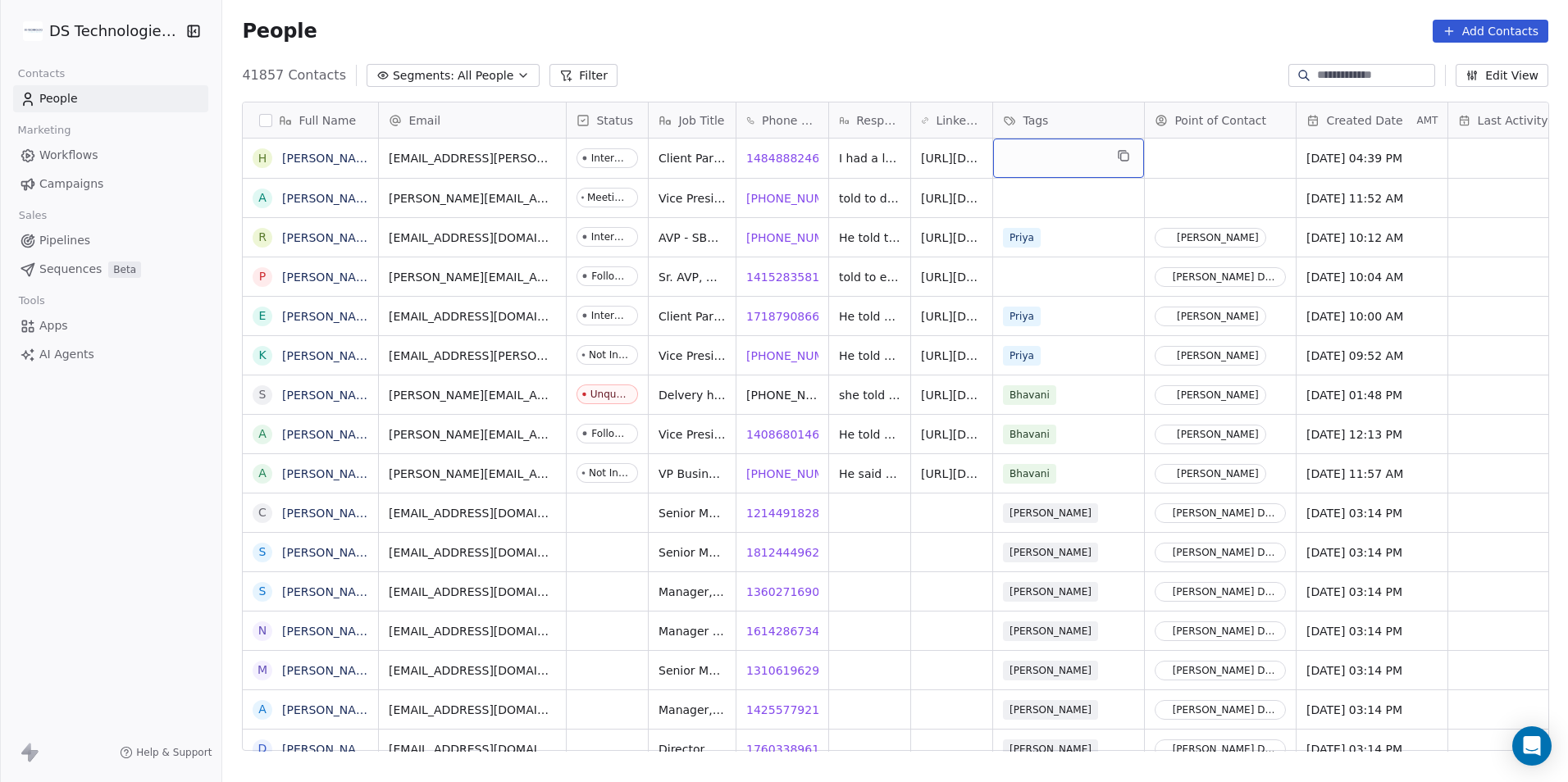
click at [1053, 156] on div "grid" at bounding box center [1068, 158] width 151 height 39
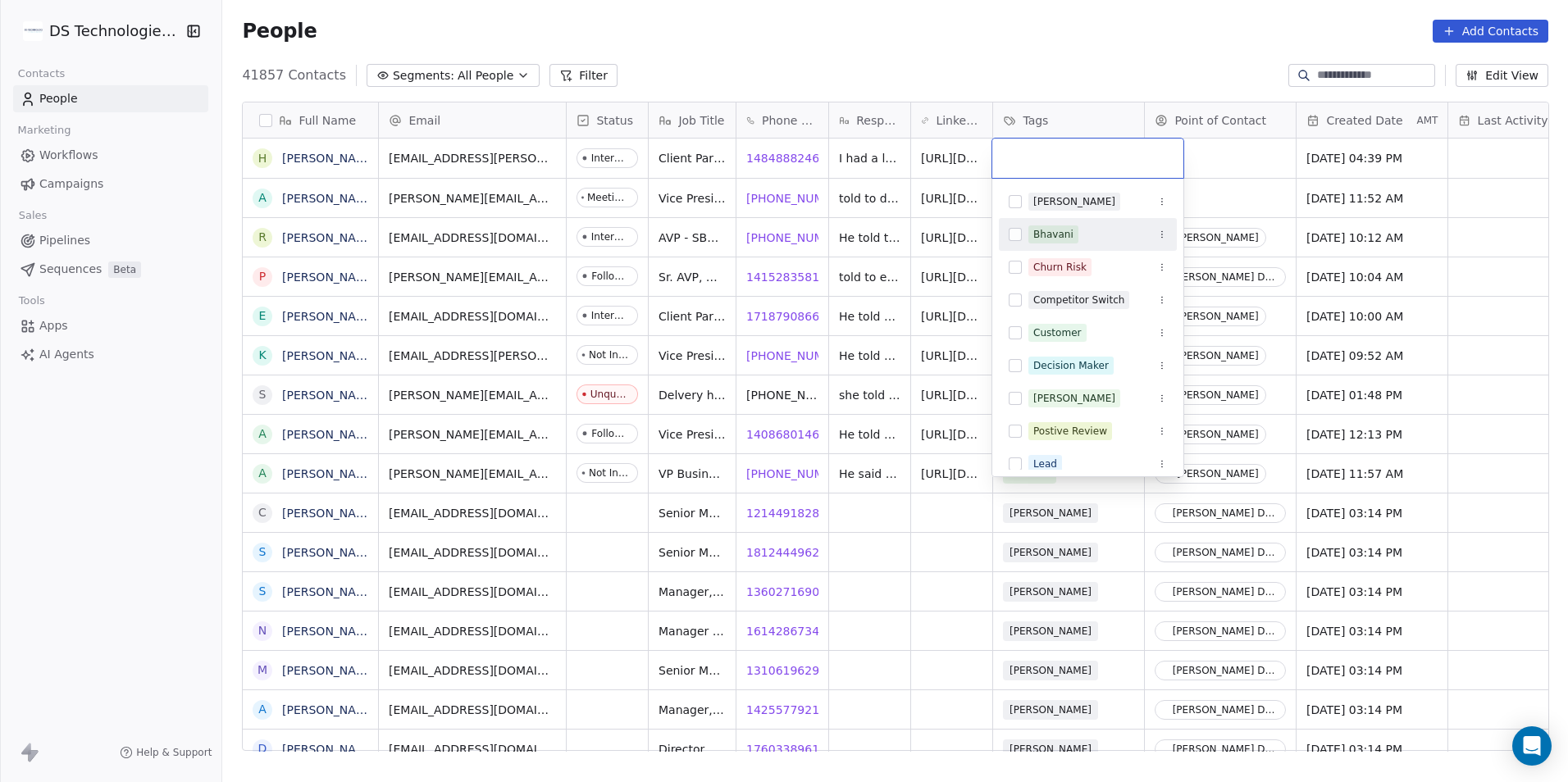
click at [1055, 242] on span "Bhavani" at bounding box center [1054, 234] width 50 height 18
click at [1273, 148] on html "DS Technologies Inc Contacts People Marketing Workflows Campaigns Sales Pipelin…" at bounding box center [784, 391] width 1568 height 782
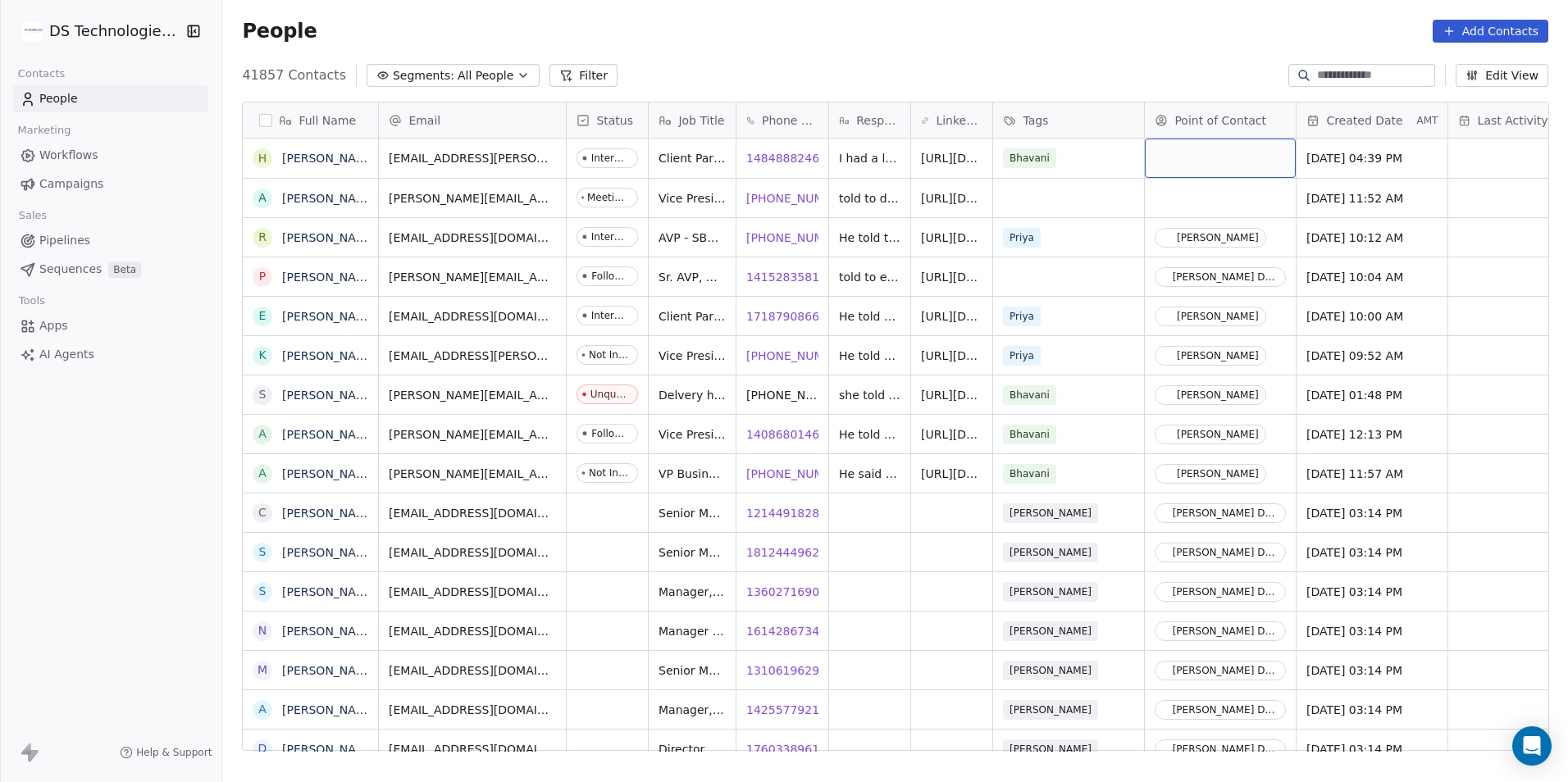
click at [1270, 153] on div "grid" at bounding box center [1220, 158] width 151 height 39
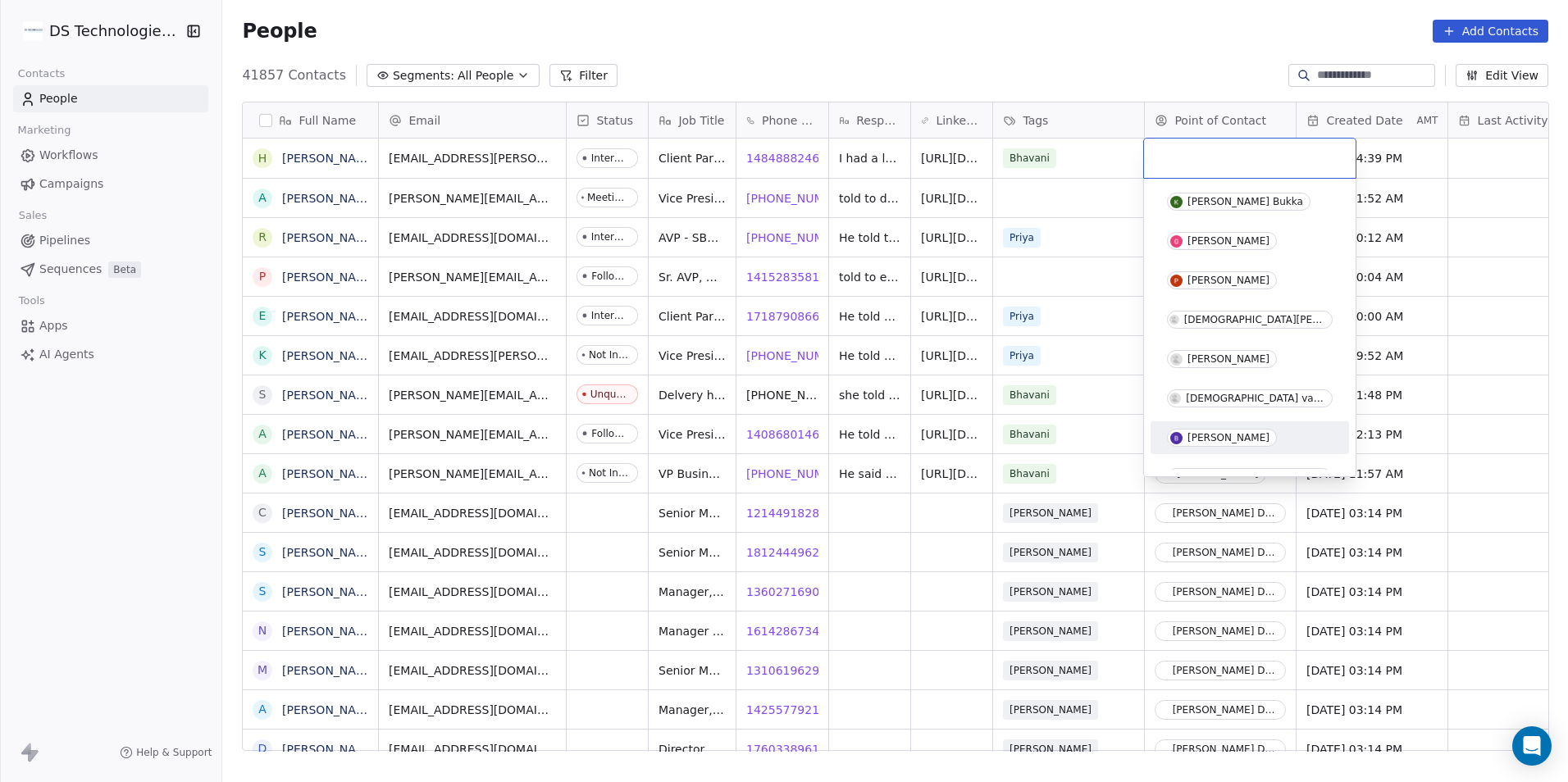
drag, startPoint x: 1212, startPoint y: 428, endPoint x: 1234, endPoint y: 415, distance: 25.6
click at [1212, 429] on div "[PERSON_NAME]" at bounding box center [1250, 438] width 186 height 26
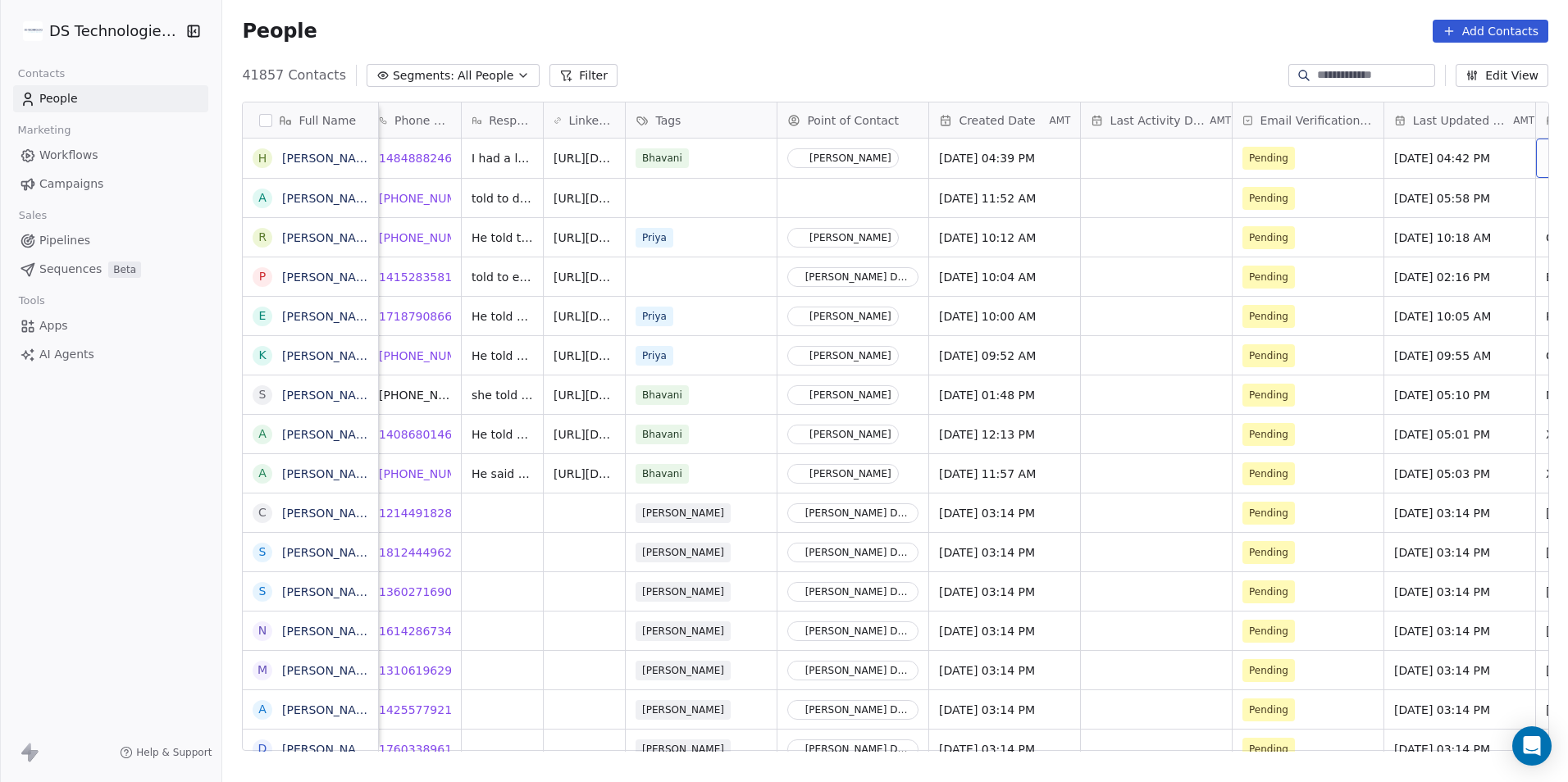
scroll to position [0, 519]
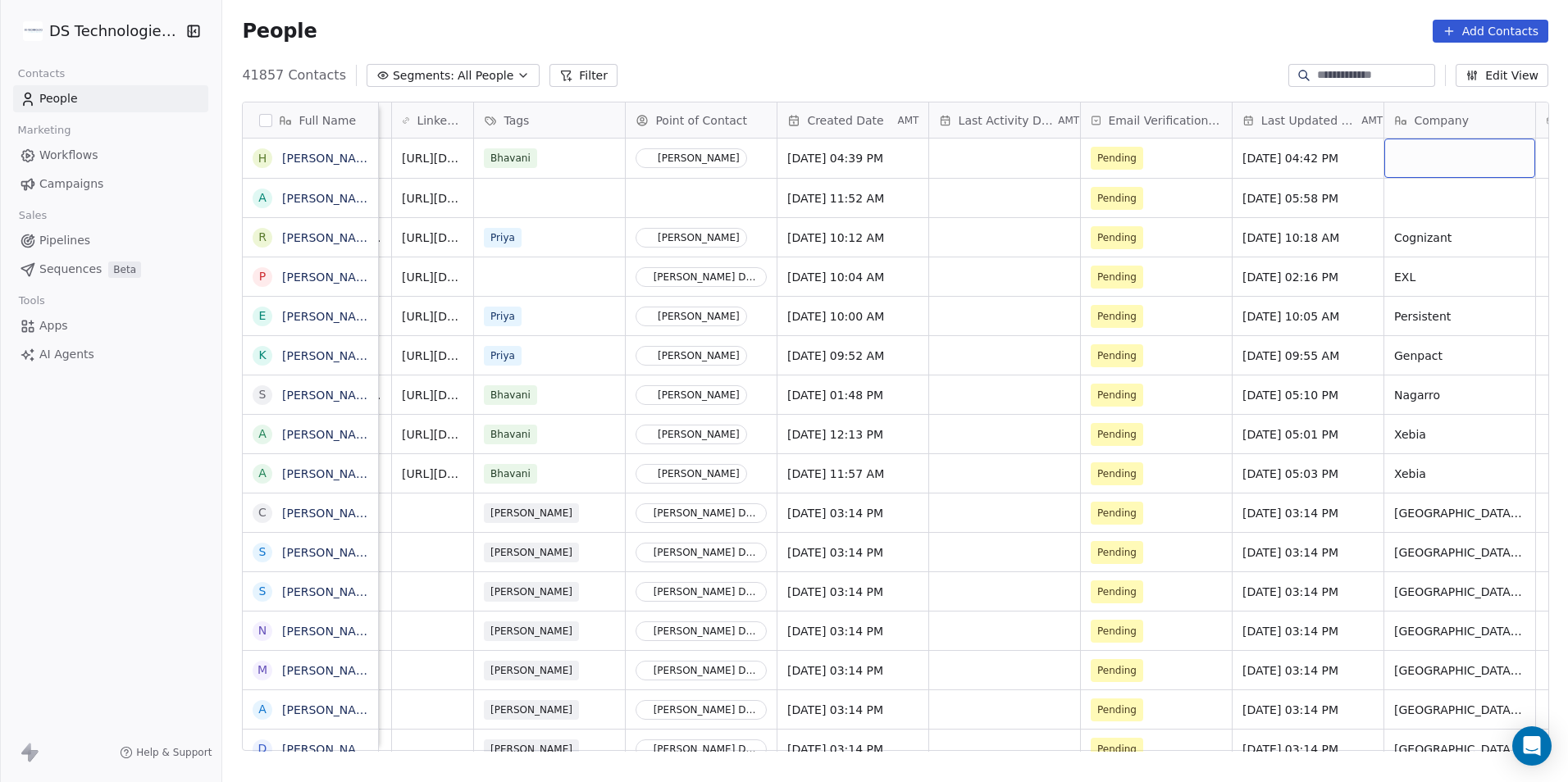
click at [1468, 169] on div "grid" at bounding box center [1460, 158] width 151 height 39
click at [1467, 169] on div "grid" at bounding box center [1460, 158] width 151 height 39
type textarea "**********"
click at [1514, 290] on html "DS Technologies Inc Contacts People Marketing Workflows Campaigns Sales Pipelin…" at bounding box center [784, 391] width 1568 height 782
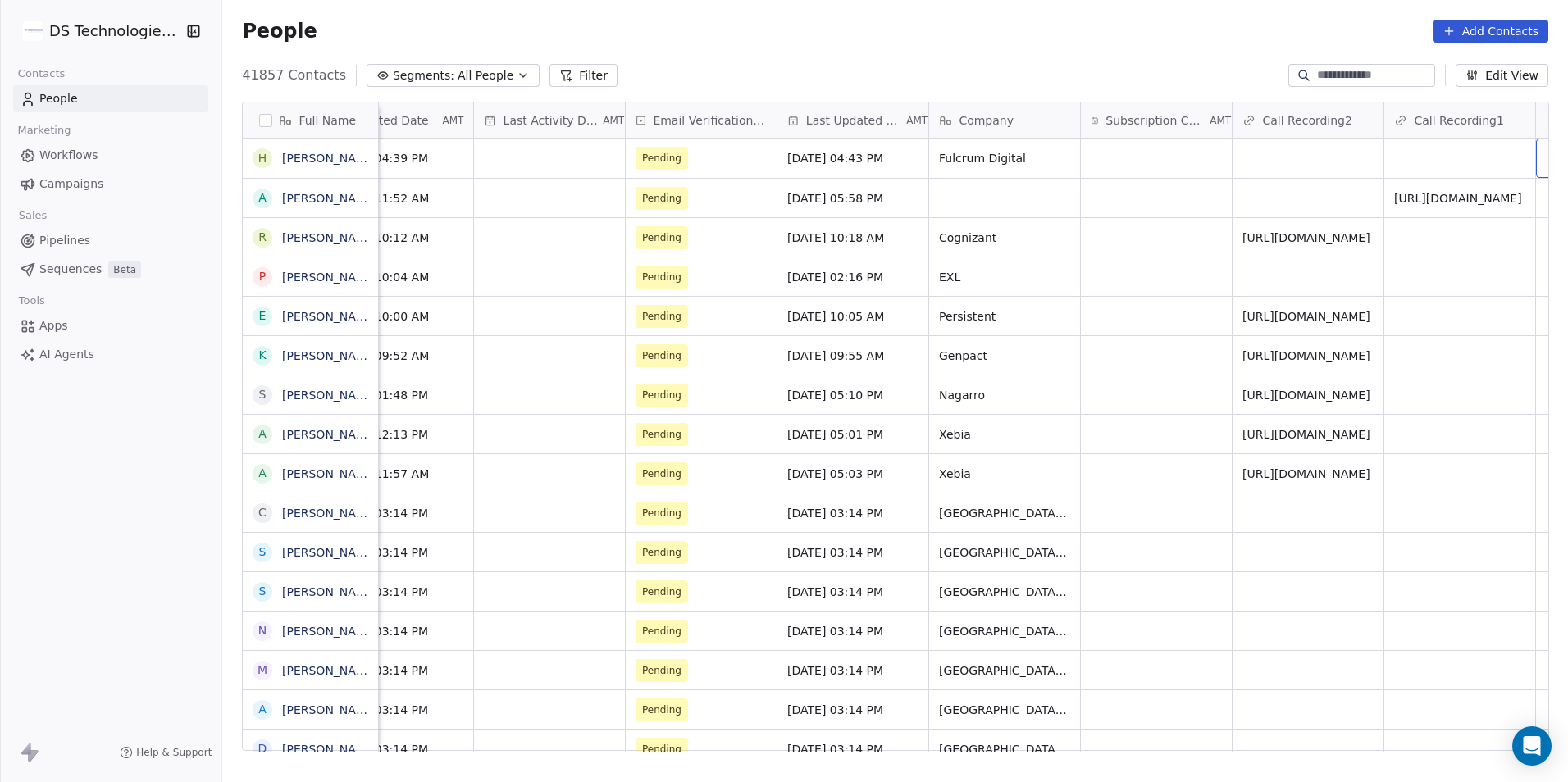
scroll to position [0, 1014]
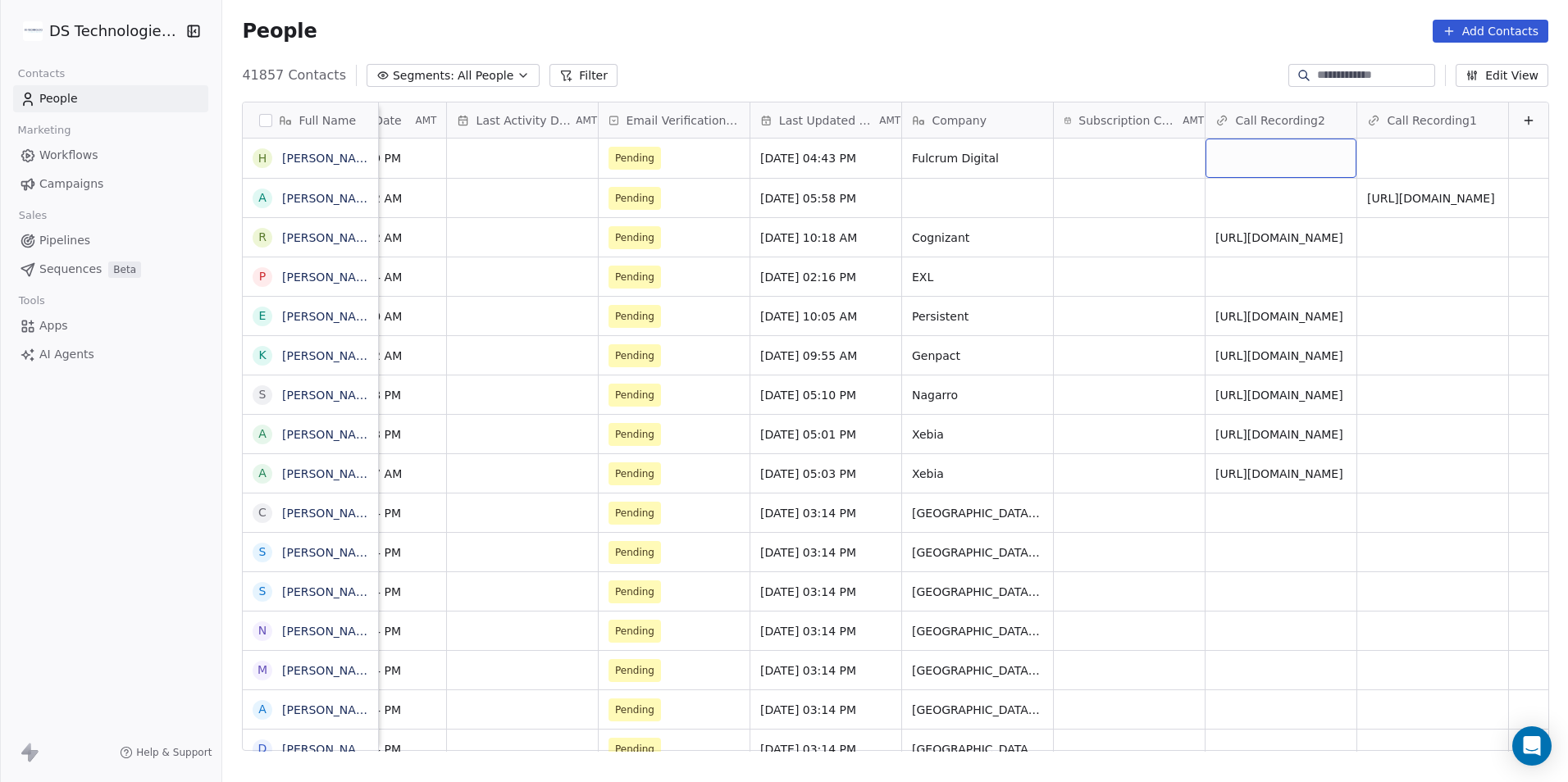
click at [1317, 152] on div "grid" at bounding box center [1281, 158] width 151 height 39
type input "**********"
click at [1079, 277] on html "DS Technologies Inc Contacts People Marketing Workflows Campaigns Sales Pipelin…" at bounding box center [784, 391] width 1568 height 782
